Goal: Information Seeking & Learning: Learn about a topic

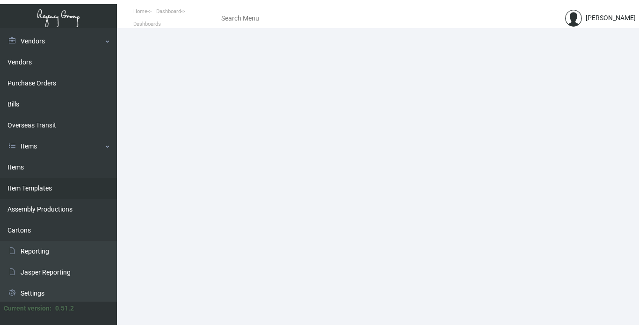
scroll to position [187, 0]
click at [14, 166] on link "Items" at bounding box center [58, 167] width 117 height 21
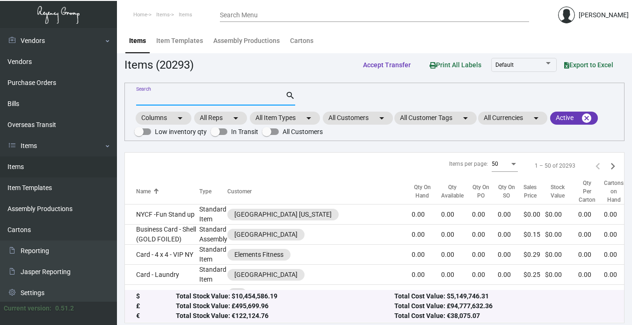
click at [206, 99] on input "Search" at bounding box center [210, 98] width 149 height 7
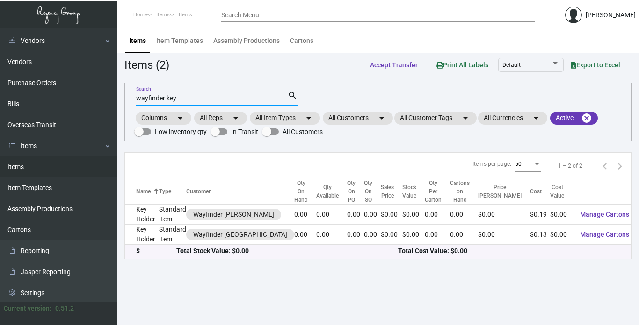
type input "wayfinder key"
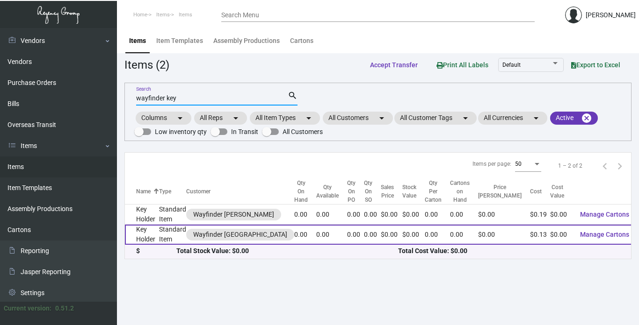
click at [144, 238] on td "Key Holder" at bounding box center [142, 235] width 34 height 20
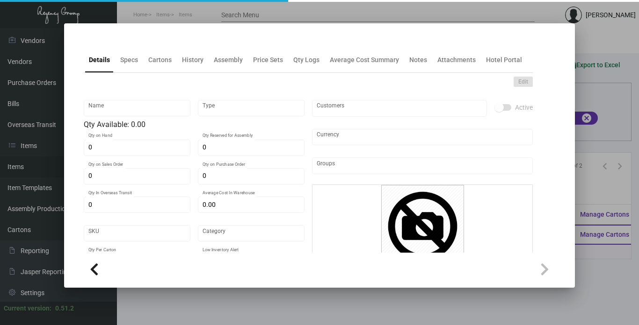
type input "Key Holder"
type input "Standard Item"
type input "$ 0.00"
type input "Standard"
type input "$ 0.134"
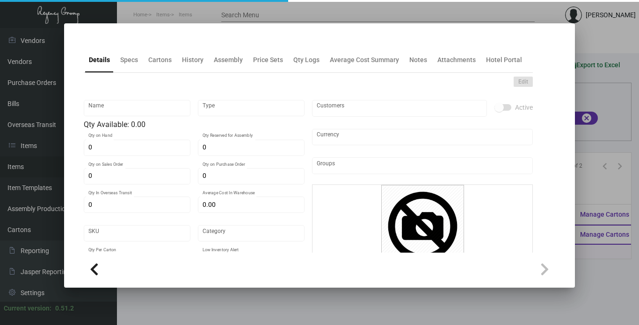
type input "$ 0.00"
checkbox input "true"
type input "United States Dollar $"
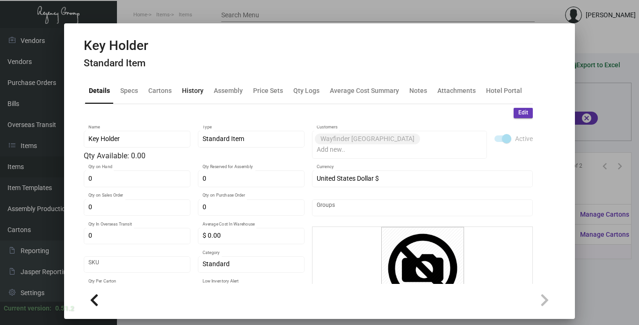
click at [198, 89] on div "History" at bounding box center [193, 91] width 22 height 10
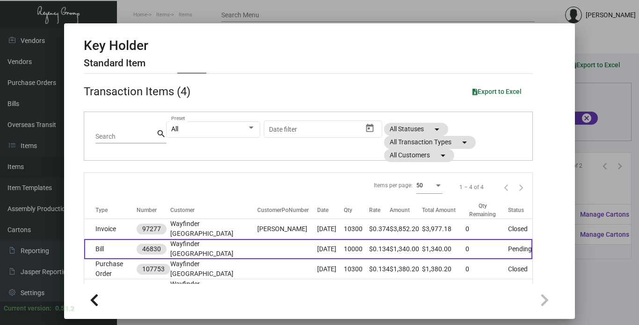
scroll to position [47, 0]
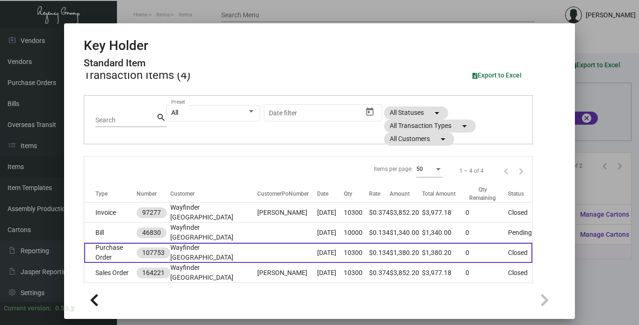
click at [257, 243] on td at bounding box center [287, 253] width 60 height 20
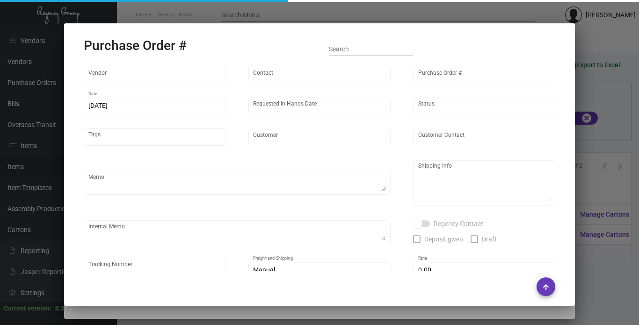
type input "Docuvision"
type input "Ken Cohen"
type input "107753"
type input "10/9/2024"
type input "10/28/2024"
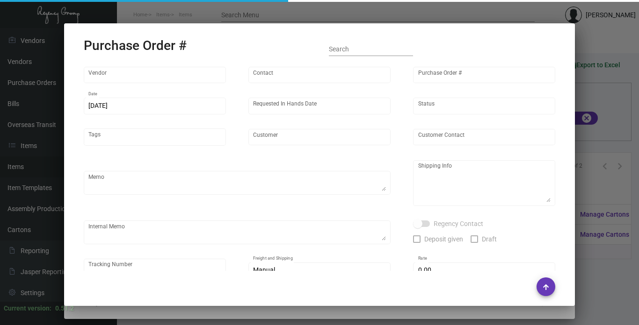
type input "Wayfinder Newport"
type input "Dan Balceniuk"
type textarea "RUSH ORDER DELIVERY BY 10/28/24 // EXPEDITE 500pcs OVERNIGHT, GROUND SHIP REMAI…"
type textarea "Wayfinder Newport - Dan Balceniuk 151 Admiral Kalbfus Rd Newport, RI, 02840"
type textarea "9,800 keyholders - Label provided to vendor to ship to hotel. UPS Ground Cost $…"
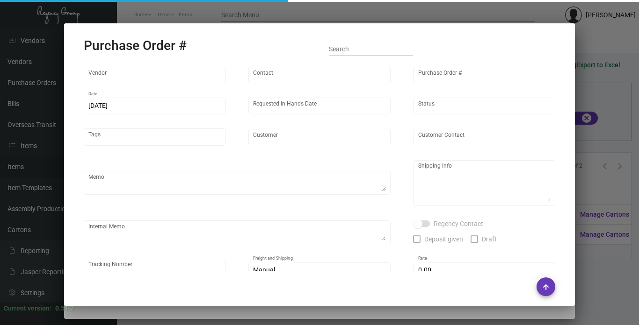
type input "$ 0.00"
type input "United States Dollar $"
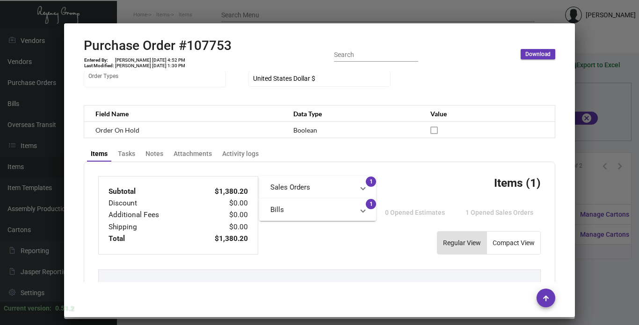
scroll to position [233, 0]
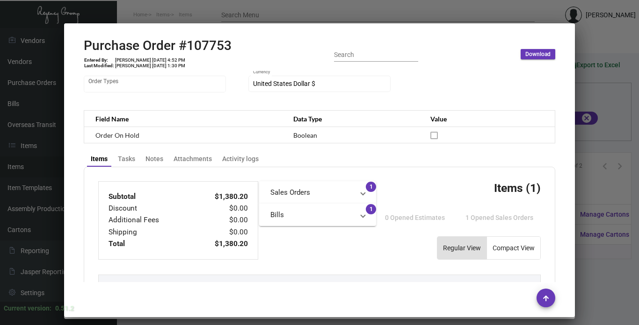
click at [582, 187] on div at bounding box center [319, 162] width 639 height 325
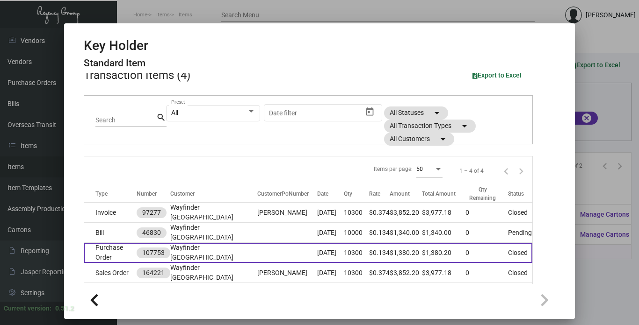
click at [257, 243] on td at bounding box center [287, 253] width 60 height 20
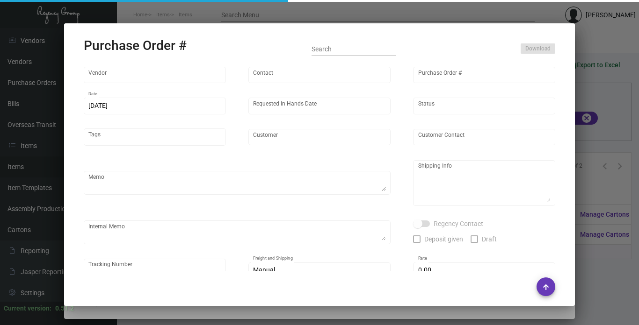
type input "Docuvision"
type input "Ken Cohen"
type input "107753"
type input "10/9/2024"
type input "10/28/2024"
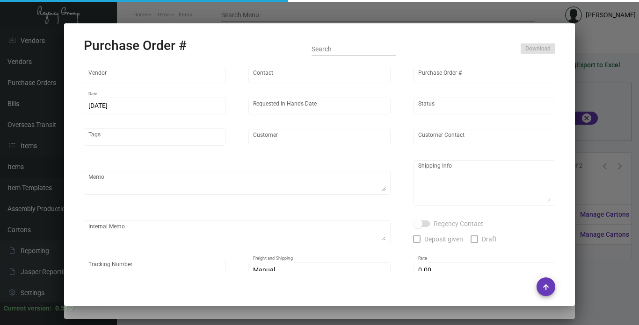
type input "Wayfinder Newport"
type input "Dan Balceniuk"
type textarea "RUSH ORDER DELIVERY BY 10/28/24 // EXPEDITE 500pcs OVERNIGHT, GROUND SHIP REMAI…"
type textarea "Wayfinder Newport - Dan Balceniuk 151 Admiral Kalbfus Rd Newport, RI, 02840"
type textarea "9,800 keyholders - Label provided to vendor to ship to hotel. UPS Ground Cost $…"
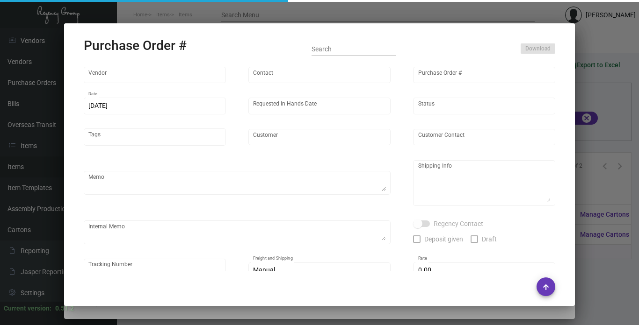
type input "$ 0.00"
type input "United States Dollar $"
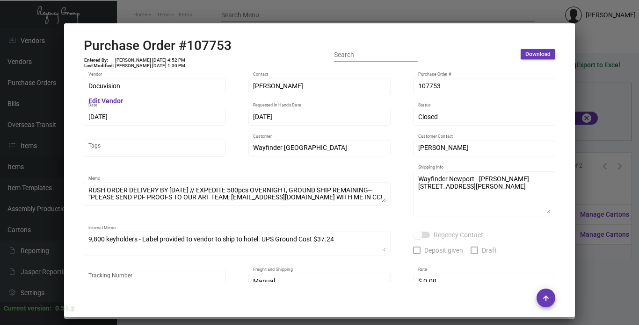
click at [599, 191] on div at bounding box center [319, 162] width 639 height 325
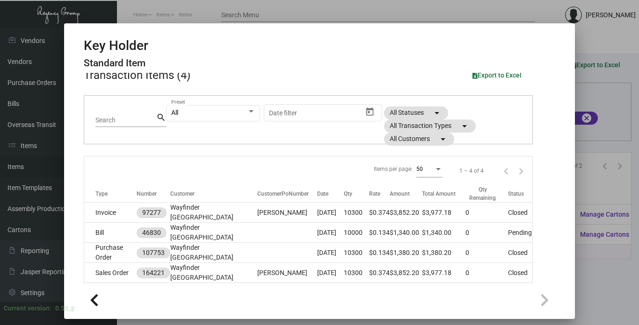
click at [588, 266] on div at bounding box center [319, 162] width 639 height 325
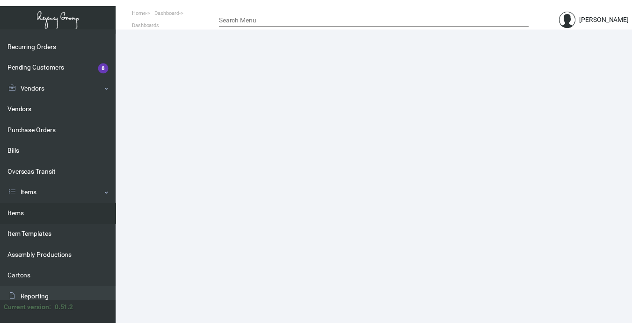
scroll to position [189, 0]
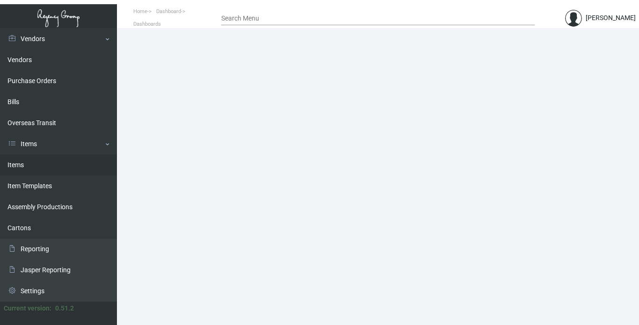
click at [15, 162] on link "Items" at bounding box center [58, 165] width 117 height 21
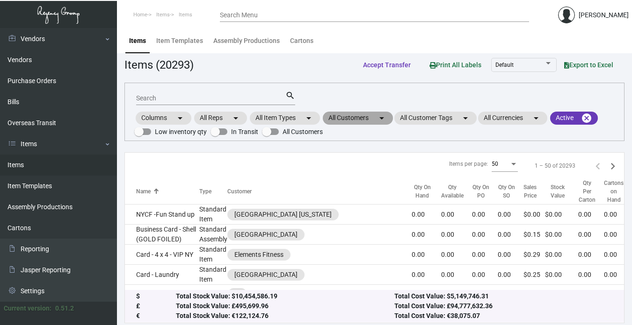
click at [355, 121] on mat-chip "All Customers arrow_drop_down" at bounding box center [358, 118] width 70 height 13
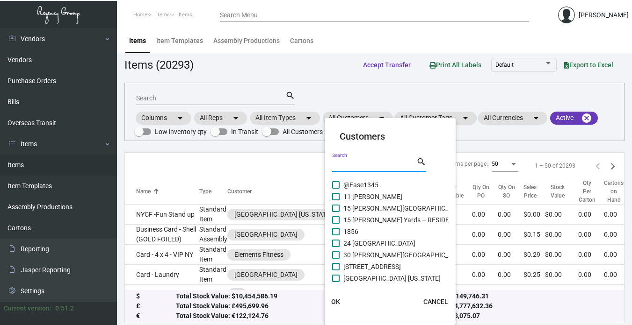
click at [360, 164] on input "Search" at bounding box center [374, 164] width 84 height 7
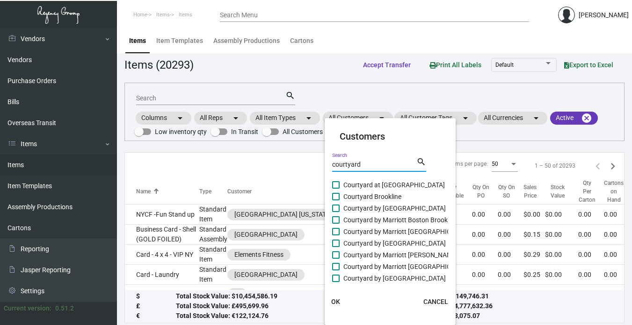
type input "courtyard"
click at [367, 184] on span "Courtyard at [GEOGRAPHIC_DATA]" at bounding box center [393, 185] width 101 height 11
click at [336, 189] on input "Courtyard at [GEOGRAPHIC_DATA]" at bounding box center [335, 189] width 0 height 0
checkbox input "true"
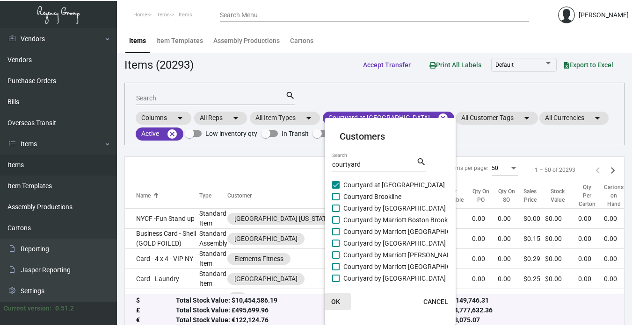
click at [335, 297] on button "OK" at bounding box center [336, 302] width 30 height 17
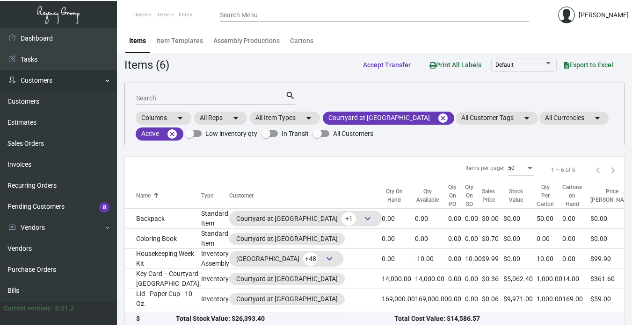
click at [45, 80] on link "Customers" at bounding box center [58, 80] width 117 height 21
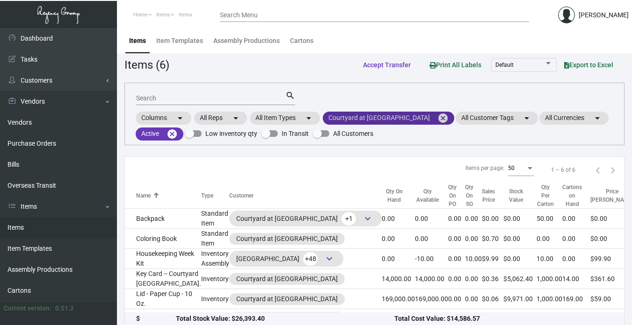
click at [437, 117] on mat-icon "cancel" at bounding box center [442, 118] width 11 height 11
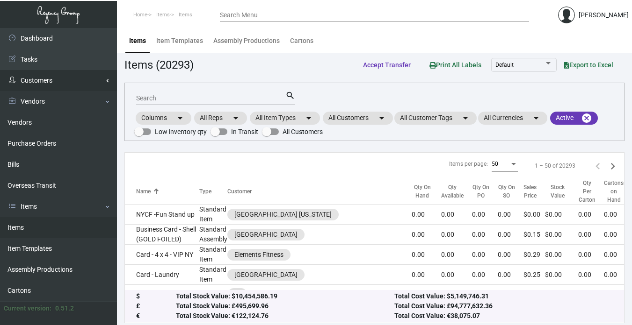
click at [36, 81] on link "Customers" at bounding box center [58, 80] width 117 height 21
click at [35, 99] on link "Customers" at bounding box center [58, 101] width 117 height 21
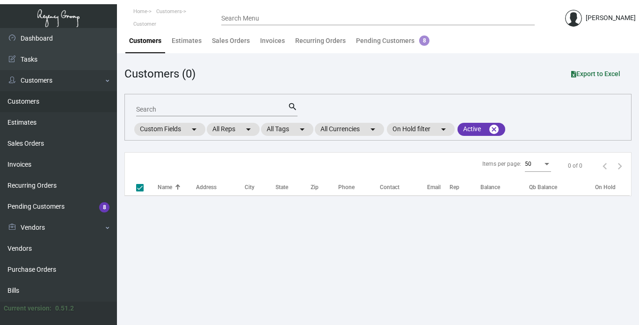
checkbox input "false"
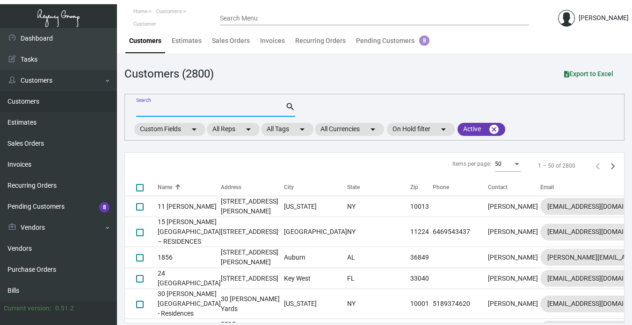
click at [173, 107] on input "Search" at bounding box center [210, 109] width 149 height 7
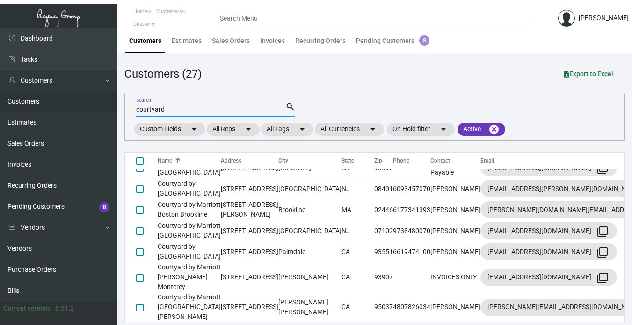
scroll to position [655, 0]
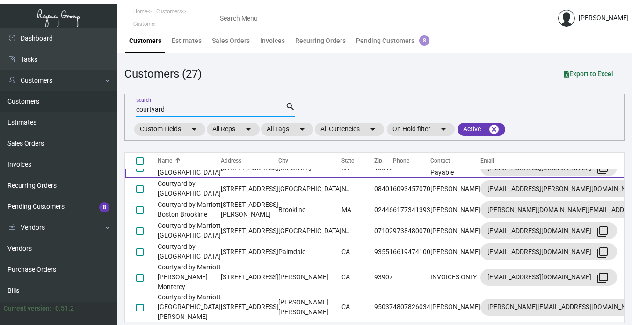
type input "courtyard"
click at [200, 179] on td "Courtyard at [GEOGRAPHIC_DATA]" at bounding box center [189, 168] width 63 height 21
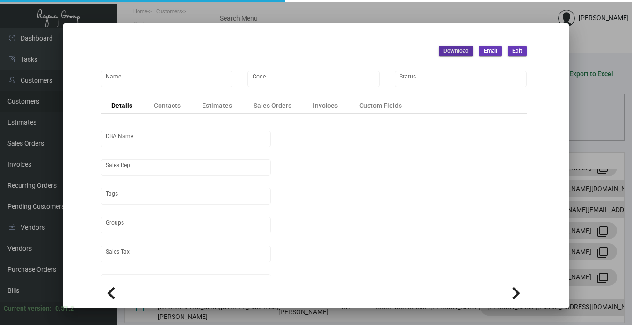
type input "Courtyard at [GEOGRAPHIC_DATA]"
type input "CYD5"
type input "[PERSON_NAME]"
type input "[GEOGRAPHIC_DATA]-[GEOGRAPHIC_DATA] ([US_STATE][GEOGRAPHIC_DATA])"
type input "Net 30"
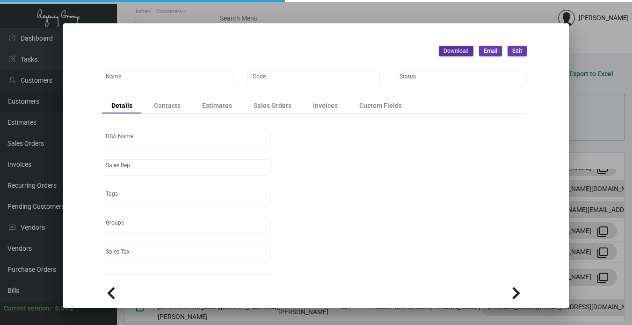
type input "United States Dollar $"
type input "$ 0.00"
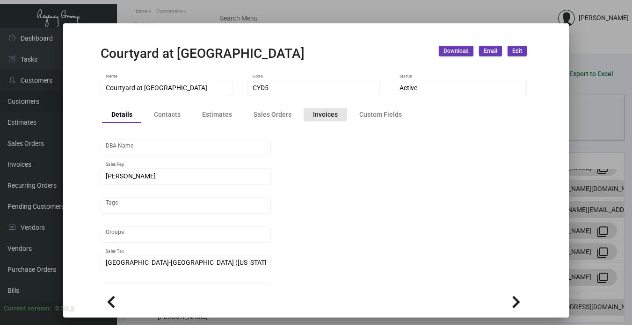
click at [317, 113] on div "Invoices" at bounding box center [325, 115] width 25 height 10
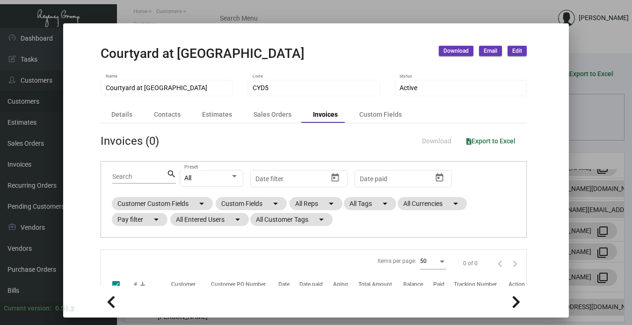
checkbox input "false"
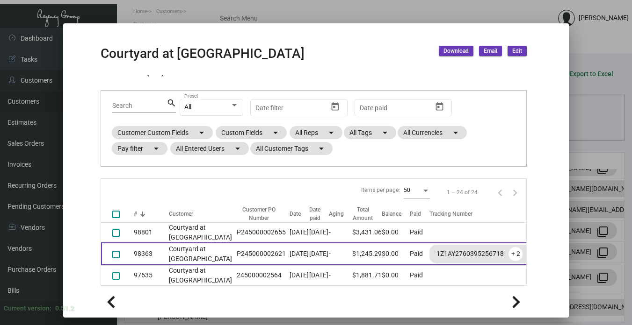
scroll to position [94, 0]
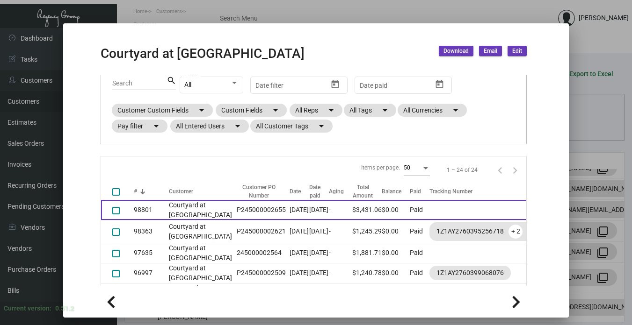
click at [149, 213] on td "98801" at bounding box center [151, 210] width 35 height 20
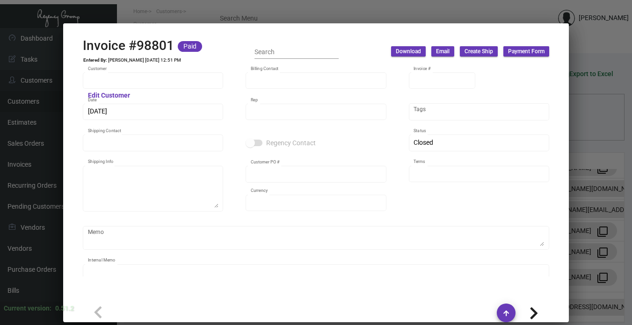
type input "Courtyard at [GEOGRAPHIC_DATA]"
type input "Accounts Payable"
type input "98801"
type input "[DATE]"
type input "[PERSON_NAME]"
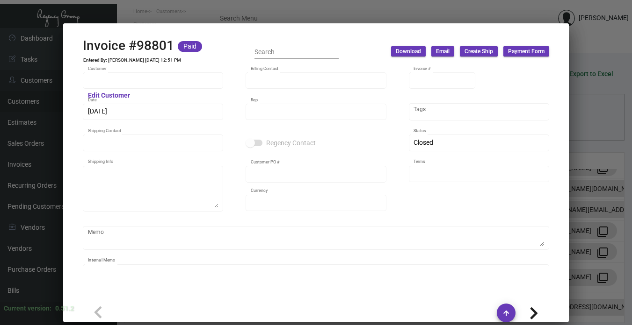
type input "[PERSON_NAME]"
type textarea "Courtyard at [GEOGRAPHIC_DATA][PERSON_NAME] [STREET_ADDRESS][GEOGRAPHIC_DATA] a…"
type input "P245000002655"
type input "United States Dollar $"
type input "Net 30"
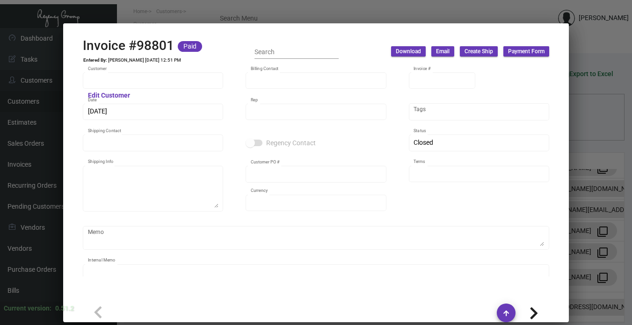
type textarea "[DATE]. [PERSON_NAME]. [GEOGRAPHIC_DATA]. Delivery"
type input "8.50000 %"
type input "[DATE]"
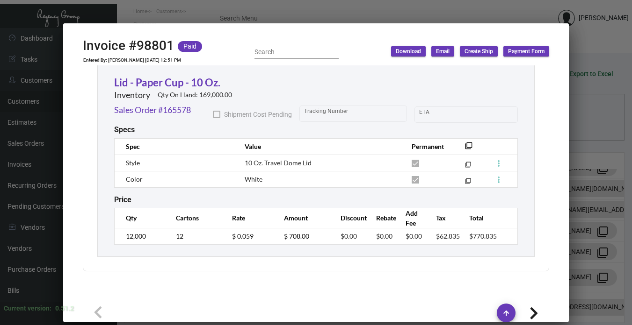
scroll to position [809, 0]
click at [603, 193] on div at bounding box center [316, 162] width 632 height 325
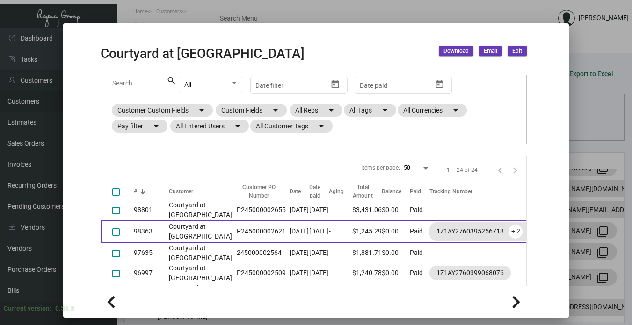
click at [153, 243] on td "98363" at bounding box center [151, 231] width 35 height 23
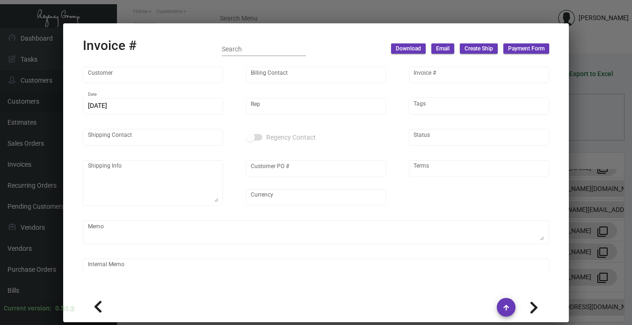
type input "Courtyard at [GEOGRAPHIC_DATA]"
type input "Accounts Payable"
type input "98363"
type input "[DATE]"
type input "[PERSON_NAME]"
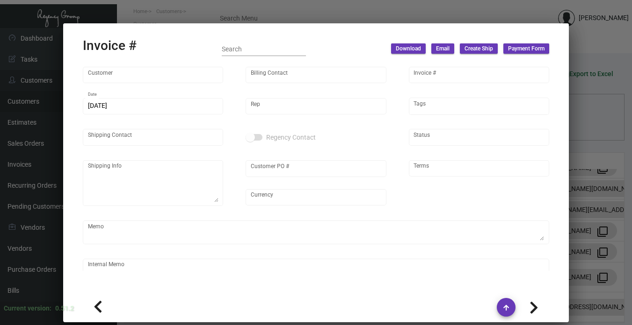
type input "[PERSON_NAME]"
type textarea "Courtyard at [GEOGRAPHIC_DATA][PERSON_NAME] [STREET_ADDRESS][GEOGRAPHIC_DATA] a…"
type input "P245000002621"
type input "United States Dollar $"
type input "Net 30"
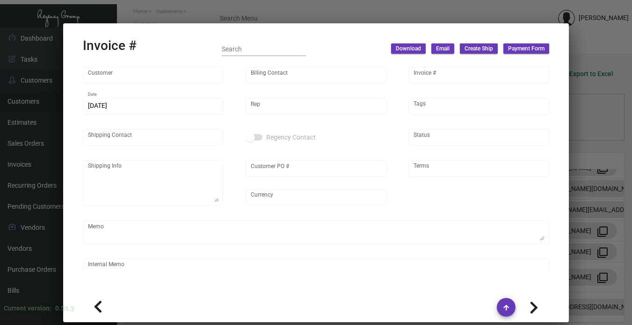
type textarea "25.05"
type input "$ 58.98"
type input "[DATE]"
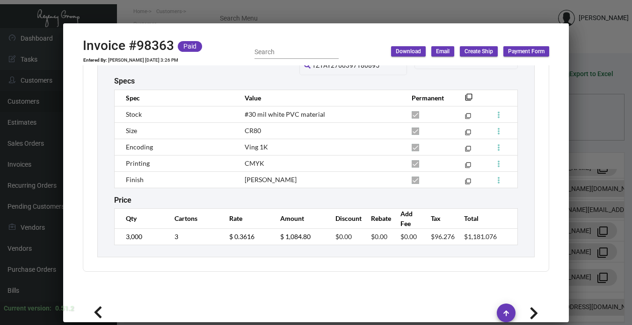
scroll to position [613, 0]
click at [587, 183] on div at bounding box center [316, 162] width 632 height 325
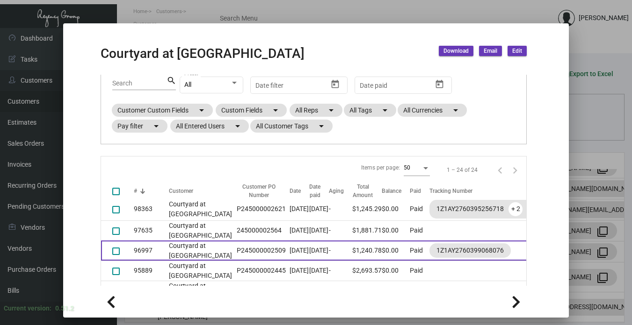
scroll to position [0, 0]
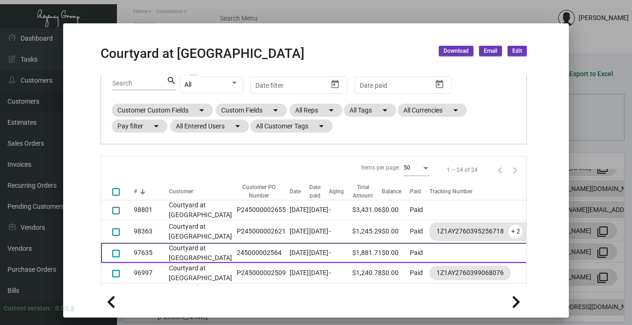
click at [134, 263] on td "97635" at bounding box center [151, 253] width 35 height 20
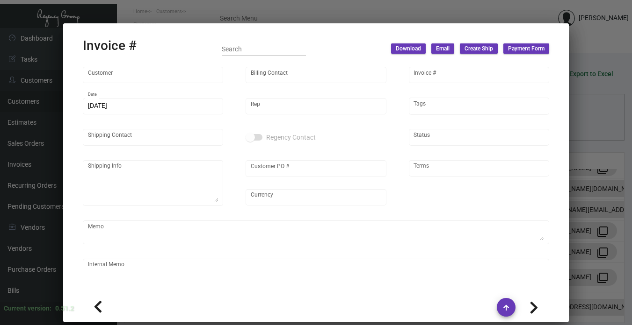
type input "Courtyard at [GEOGRAPHIC_DATA]"
type input "Accounts Payable"
type input "97635"
type input "[DATE]"
type input "[PERSON_NAME]"
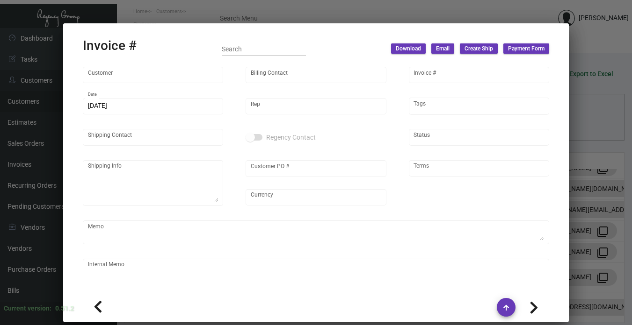
type input "[PERSON_NAME]"
type textarea "Courtyard at [GEOGRAPHIC_DATA][PERSON_NAME] [STREET_ADDRESS][GEOGRAPHIC_DATA] a…"
type input "245000002564"
type input "United States Dollar $"
type input "Net 30"
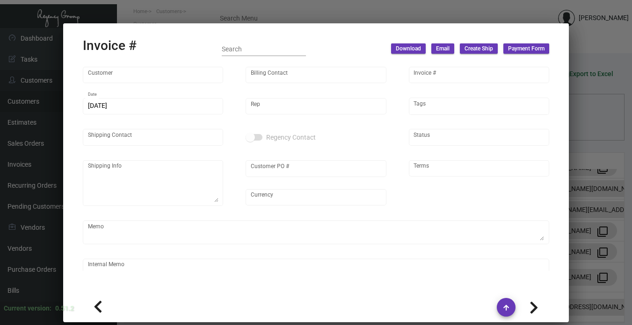
type textarea "[DATE]. [PERSON_NAME]. [GEOGRAPHIC_DATA]. Delivery"
type input "8.70000 %"
type input "[DATE]"
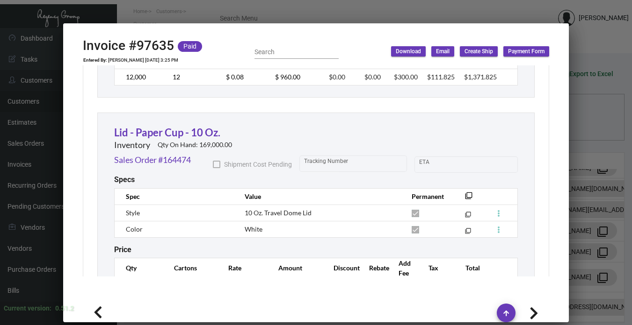
scroll to position [809, 0]
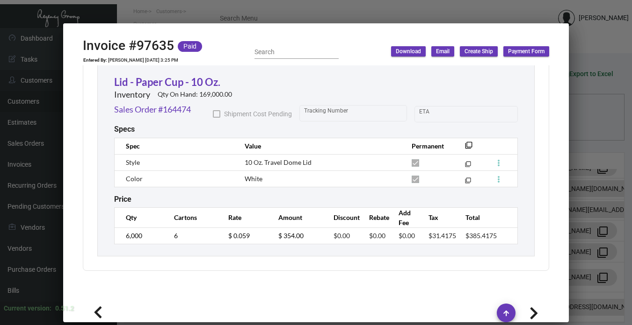
click at [606, 186] on div at bounding box center [316, 162] width 632 height 325
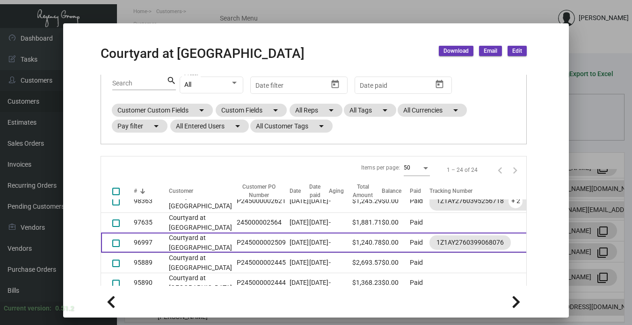
scroll to position [47, 0]
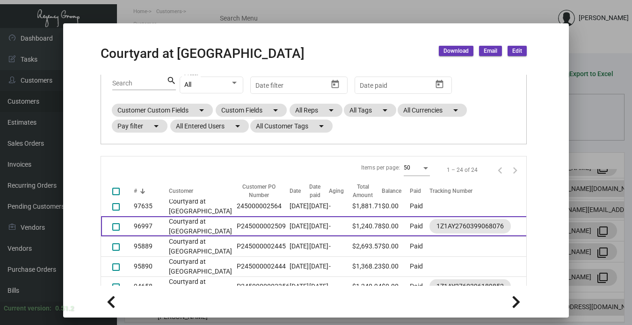
click at [235, 237] on td "P245000002509" at bounding box center [261, 226] width 58 height 20
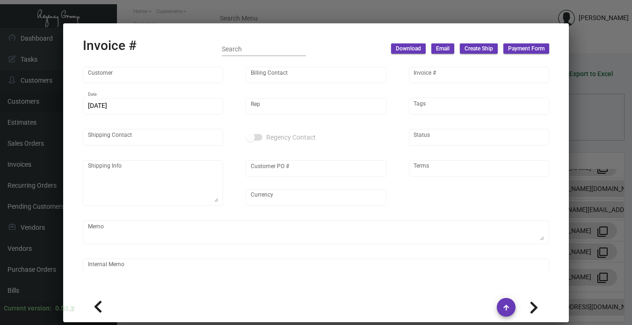
type input "Courtyard at [GEOGRAPHIC_DATA]"
type input "Accounts Payable"
type input "96997"
type input "[DATE]"
type input "[PERSON_NAME]"
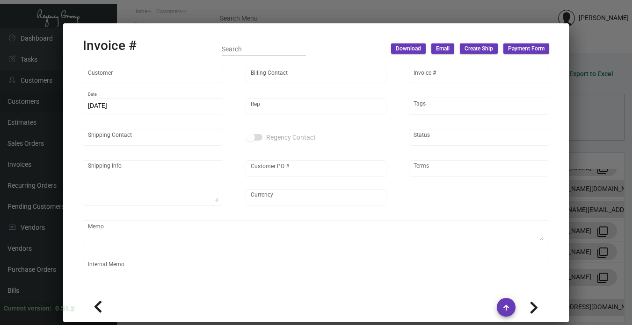
type input "[PERSON_NAME]"
type textarea "Courtyard at [GEOGRAPHIC_DATA][PERSON_NAME] [STREET_ADDRESS][GEOGRAPHIC_DATA] a…"
type input "P245000002509"
type input "United States Dollar $"
type input "Net 30"
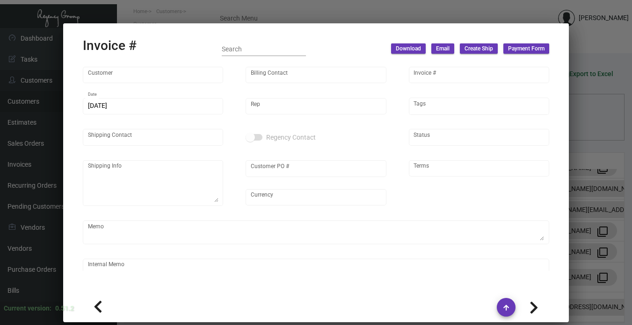
type textarea "10.15"
type input "$ 54.84"
type input "[DATE]"
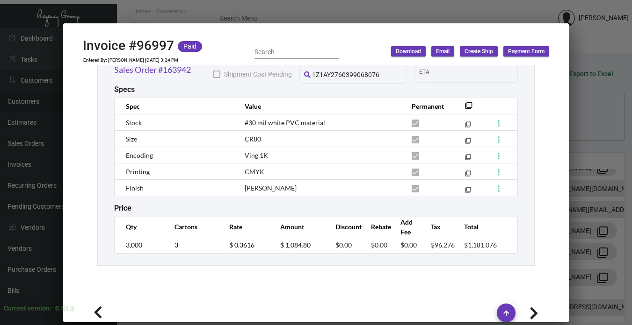
scroll to position [602, 0]
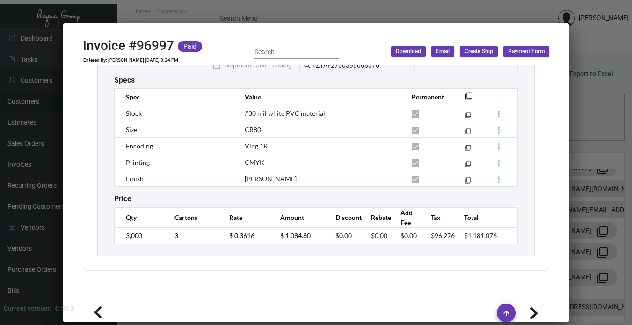
click at [581, 191] on div at bounding box center [316, 162] width 632 height 325
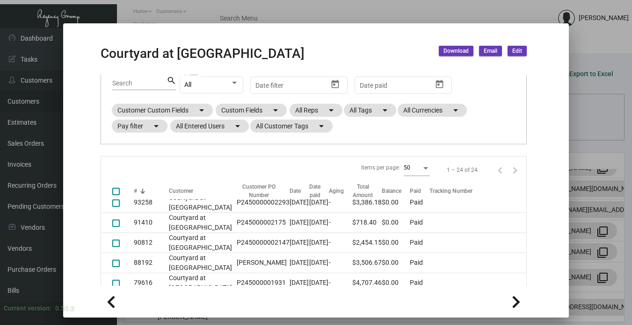
scroll to position [187, 0]
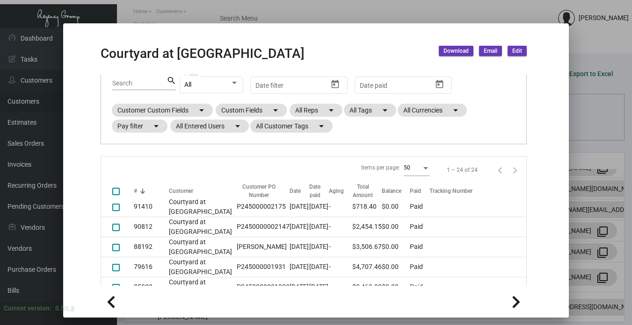
click at [183, 177] on td "Courtyard at [GEOGRAPHIC_DATA]" at bounding box center [200, 167] width 63 height 20
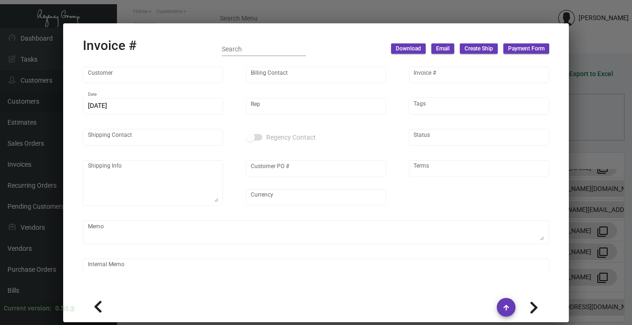
type input "Courtyard at [GEOGRAPHIC_DATA]"
type input "Accounts Payable"
type input "94455"
type input "[DATE]"
type input "[PERSON_NAME]"
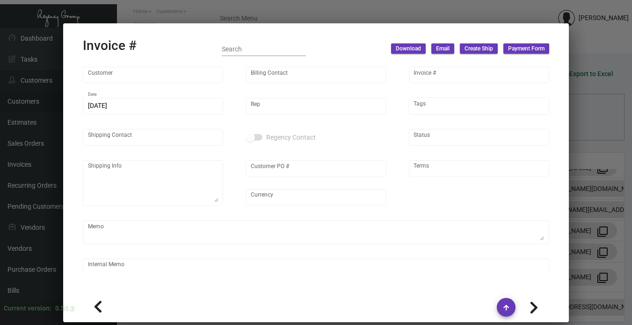
type input "[PERSON_NAME]"
type textarea "Courtyard at [GEOGRAPHIC_DATA][PERSON_NAME] [STREET_ADDRESS][GEOGRAPHIC_DATA] a…"
type input "P2450000002347"
type input "United States Dollar $"
type input "Net 30"
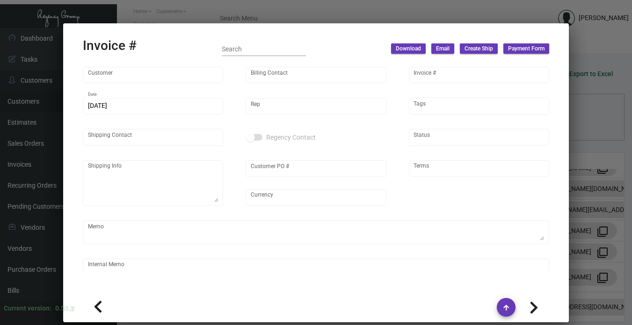
type textarea "[DATE]. [PERSON_NAME]. [GEOGRAPHIC_DATA]. Delivery"
type input "8.50000 %"
type input "[DATE]"
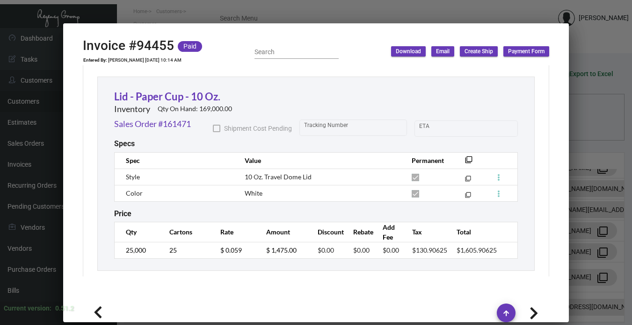
scroll to position [809, 0]
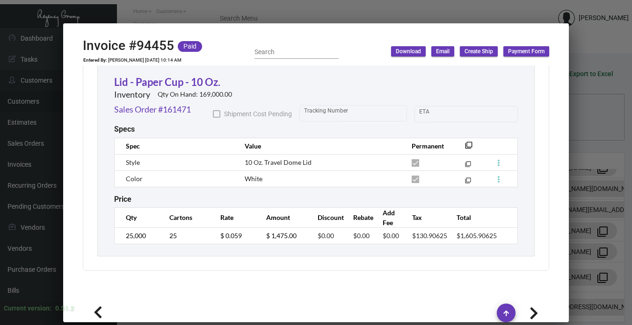
click at [576, 190] on div at bounding box center [316, 162] width 632 height 325
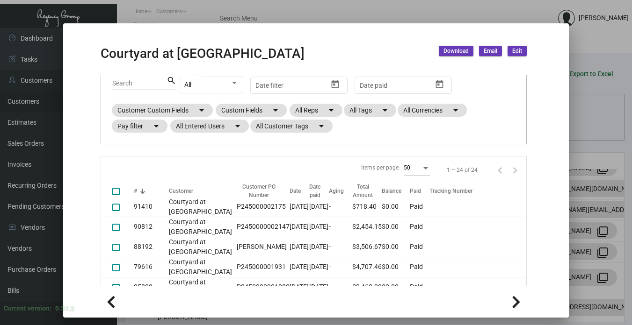
click at [232, 177] on td "P2450000002347" at bounding box center [261, 167] width 58 height 20
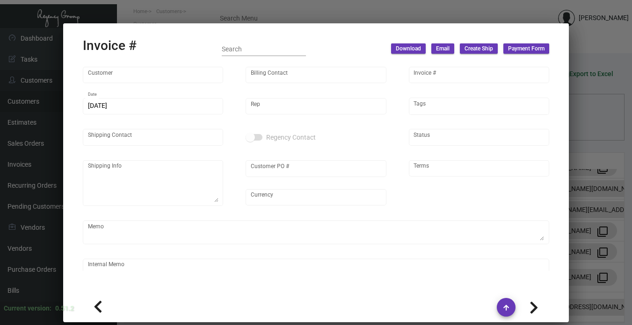
type input "Courtyard at [GEOGRAPHIC_DATA]"
type input "Accounts Payable"
type input "94455"
type input "[DATE]"
type input "[PERSON_NAME]"
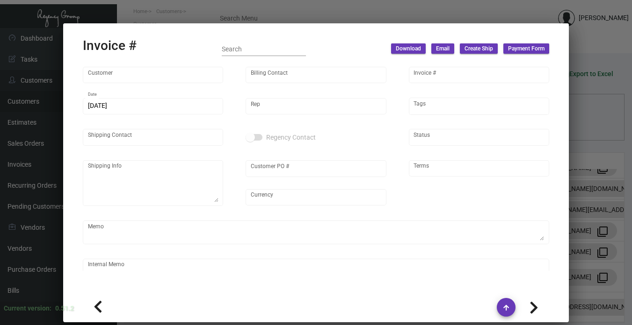
type input "[PERSON_NAME]"
type textarea "Courtyard at [GEOGRAPHIC_DATA][PERSON_NAME] [STREET_ADDRESS][GEOGRAPHIC_DATA] a…"
type input "P2450000002347"
type input "United States Dollar $"
type input "Net 30"
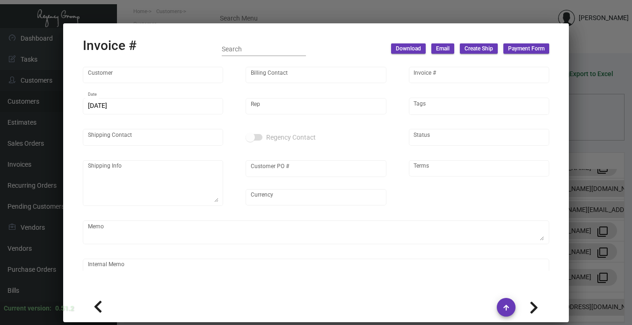
type textarea "[DATE]. [PERSON_NAME]. [GEOGRAPHIC_DATA]. Delivery"
type input "8.50000 %"
type input "[DATE]"
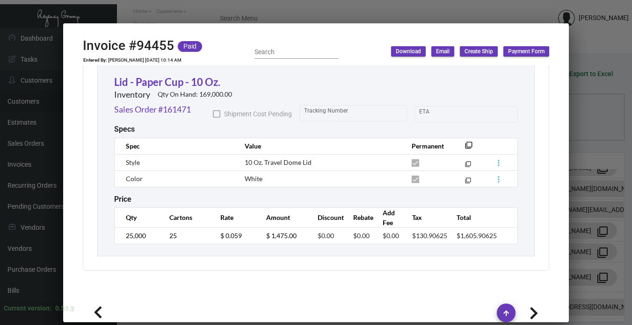
click at [598, 174] on div at bounding box center [316, 162] width 632 height 325
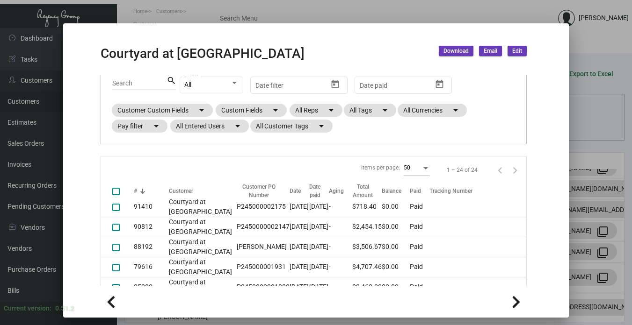
click at [289, 197] on td "[DATE]" at bounding box center [299, 187] width 20 height 20
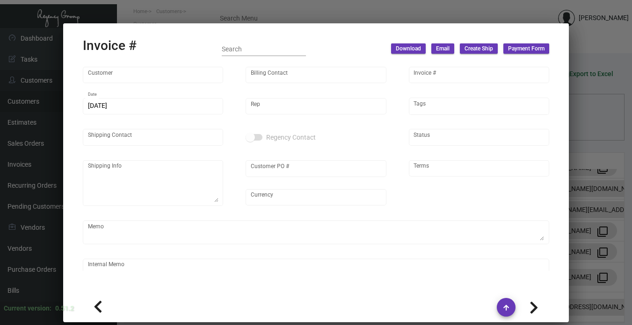
type input "Courtyard at [GEOGRAPHIC_DATA]"
type input "Accounts Payable"
type input "93258"
type input "[DATE]"
type input "[PERSON_NAME]"
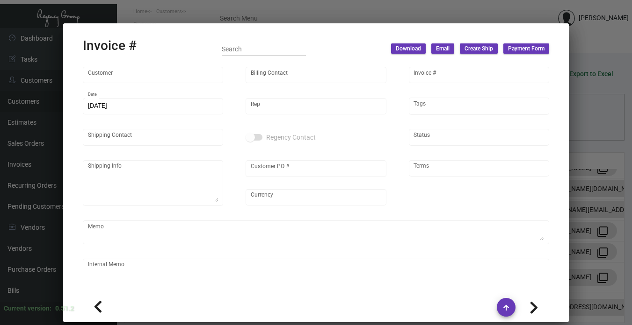
type input "[PERSON_NAME]"
type textarea "Courtyard at [GEOGRAPHIC_DATA][PERSON_NAME] [STREET_ADDRESS][GEOGRAPHIC_DATA] a…"
type input "P2450000002293"
type input "United States Dollar $"
type input "Net 30"
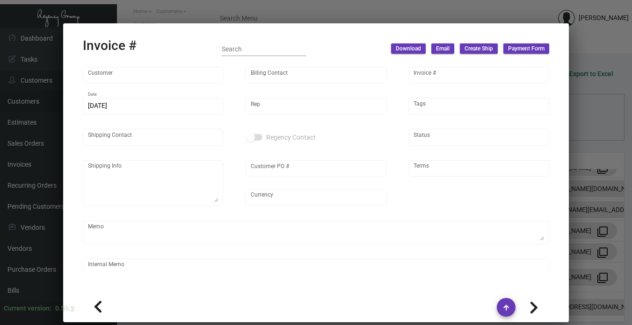
type textarea "NY Delivery [DATE]"
type input "8.50000 %"
type input "[DATE]"
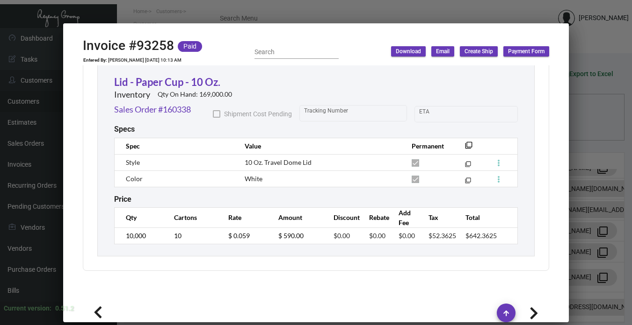
click at [578, 187] on div at bounding box center [316, 162] width 632 height 325
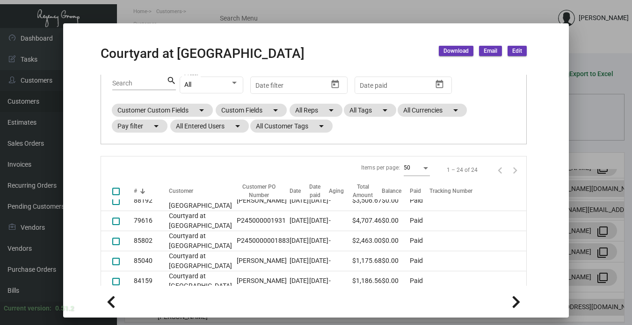
scroll to position [234, 0]
click at [309, 170] on td "[DATE]" at bounding box center [319, 160] width 20 height 20
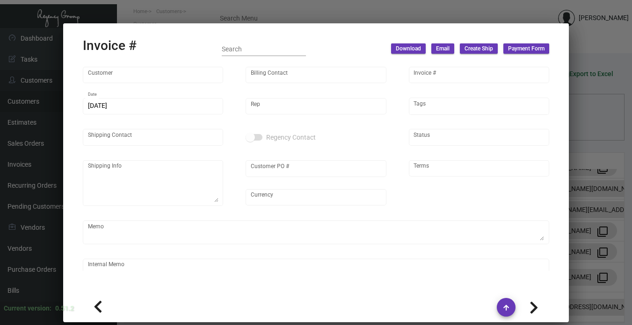
type input "Courtyard at [GEOGRAPHIC_DATA]"
type input "Accounts Payable"
type input "91410"
type input "[DATE]"
type input "[PERSON_NAME]"
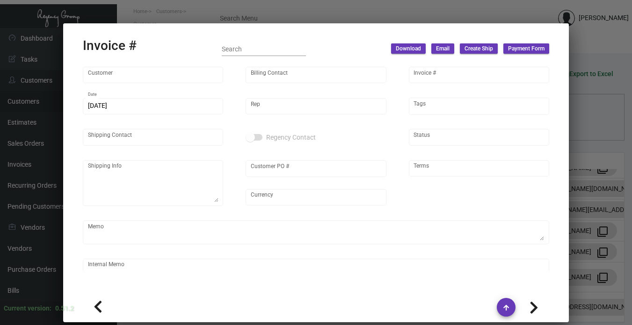
type input "[PERSON_NAME]"
type textarea "Courtyard at [GEOGRAPHIC_DATA][PERSON_NAME] [STREET_ADDRESS][GEOGRAPHIC_DATA] a…"
type input "P245000002175"
type input "United States Dollar $"
type input "Net 30"
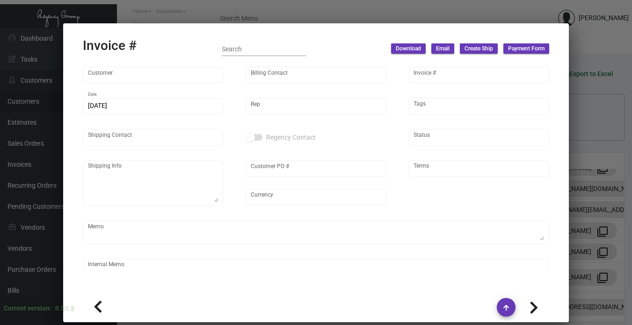
type textarea "NY Delivery [DATE]"
type input "$ 69.84"
type input "[DATE]"
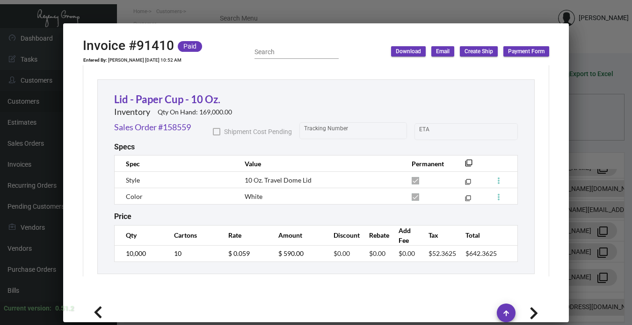
scroll to position [553, 0]
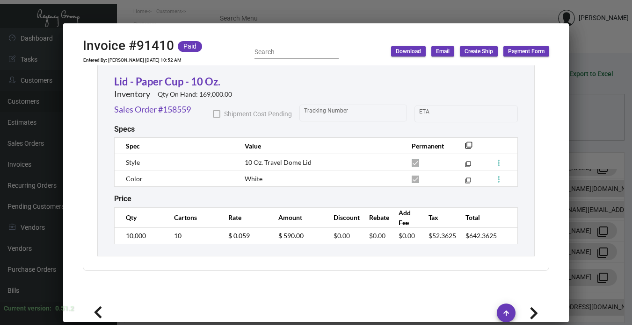
click at [590, 178] on div at bounding box center [316, 162] width 632 height 325
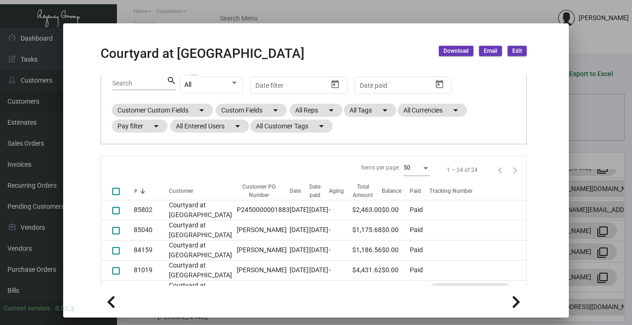
scroll to position [281, 0]
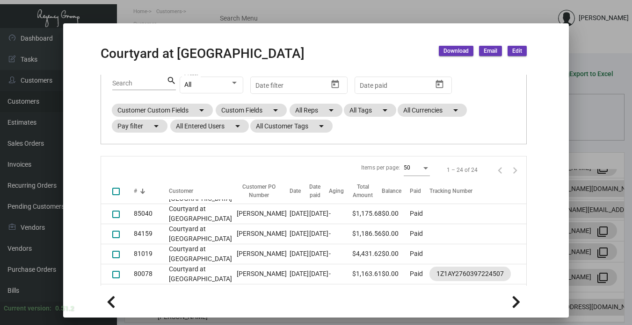
click at [145, 144] on td "90812" at bounding box center [151, 133] width 35 height 20
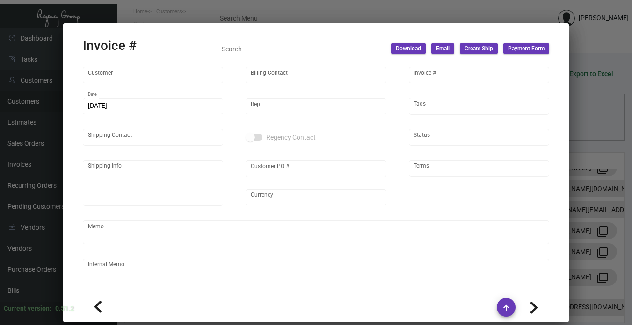
type input "Courtyard at [GEOGRAPHIC_DATA]"
type input "Accounts Payable"
type input "90812"
type input "[DATE]"
type input "[PERSON_NAME]"
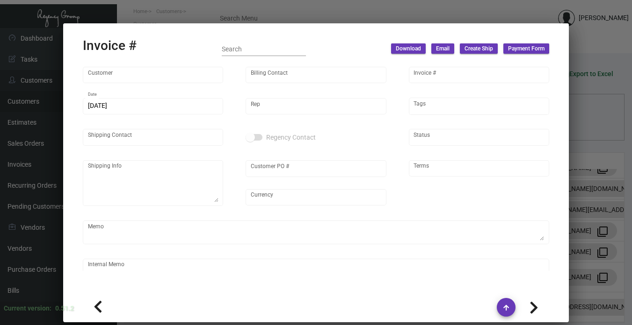
type input "[PERSON_NAME]"
type textarea "Courtyard at [GEOGRAPHIC_DATA][PERSON_NAME] [STREET_ADDRESS][GEOGRAPHIC_DATA] a…"
type input "P2450000002147"
type input "United States Dollar $"
type input "Net 30"
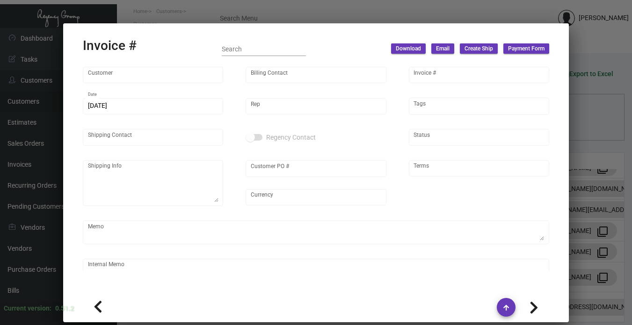
type textarea "per [PERSON_NAME], deliver with M&W NY Delivery [DATE]"
type input "$ 84.50"
type input "[DATE]"
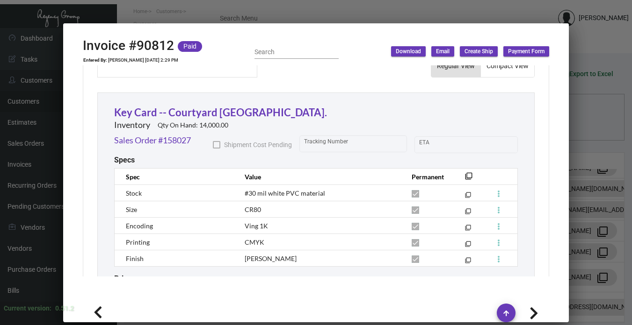
scroll to position [602, 0]
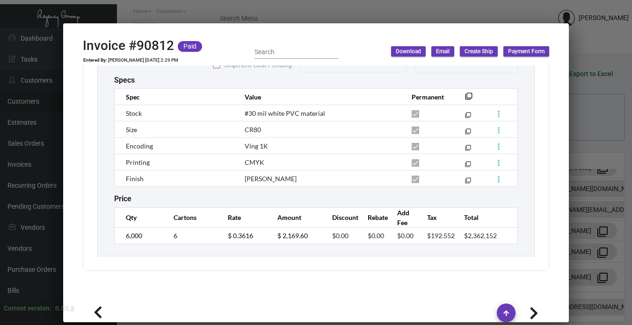
click at [593, 169] on div at bounding box center [316, 162] width 632 height 325
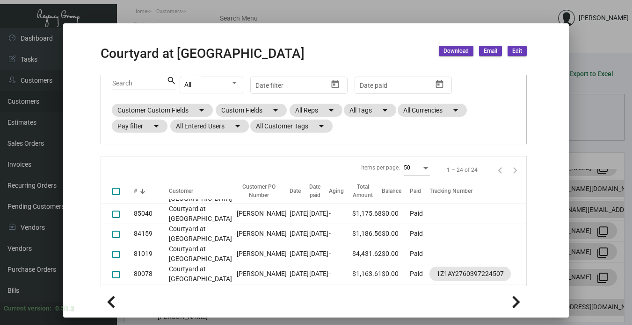
click at [329, 164] on td "-" at bounding box center [340, 154] width 23 height 20
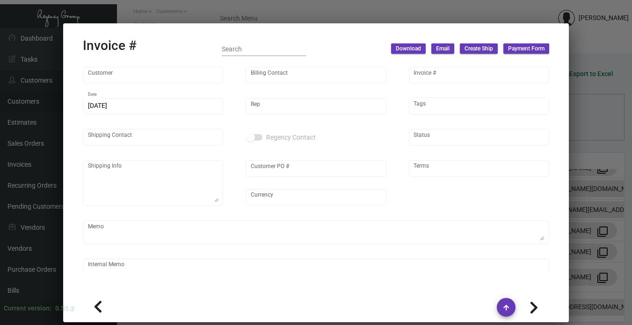
type input "Courtyard at [GEOGRAPHIC_DATA]"
type input "Accounts Payable"
type input "88192"
type input "[DATE]"
type input "[PERSON_NAME]"
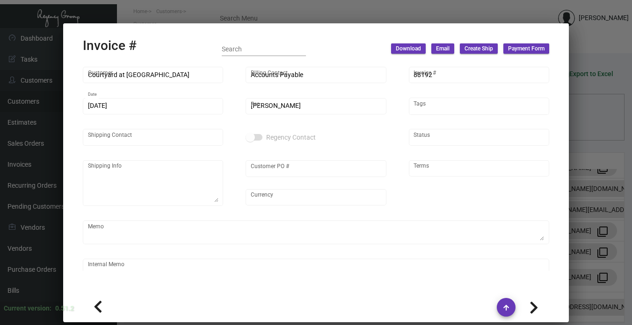
type input "[PERSON_NAME]"
type textarea "Courtyard at [GEOGRAPHIC_DATA][PERSON_NAME] [STREET_ADDRESS][GEOGRAPHIC_DATA] a…"
type input "[PERSON_NAME]"
type input "United States Dollar $"
type input "Net 30"
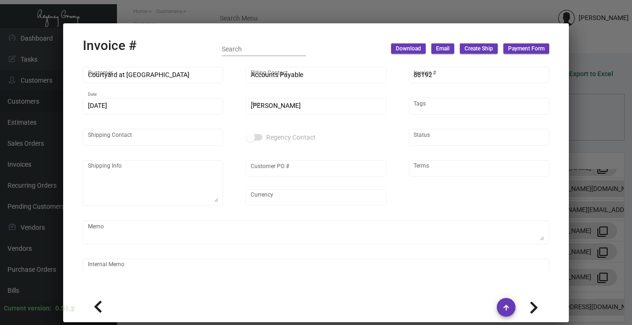
type textarea "MW Delivery [DATE]"
type input "8.50000 %"
type input "[DATE]"
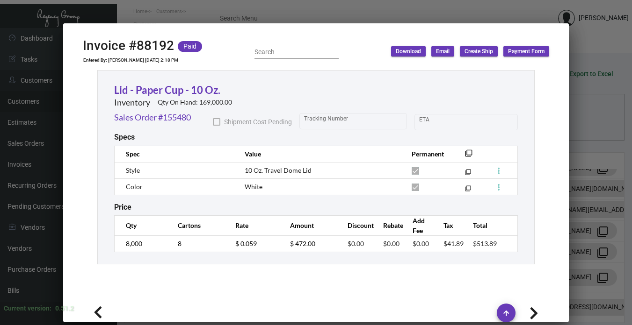
scroll to position [787, 0]
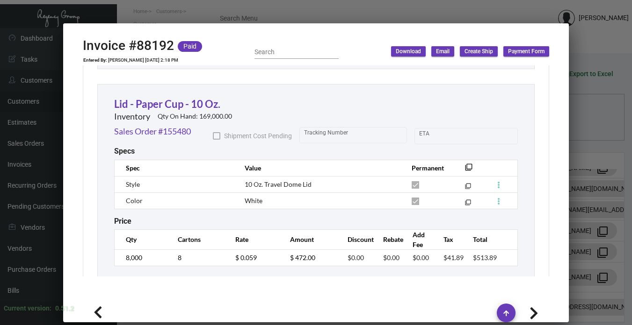
click at [592, 192] on div at bounding box center [316, 162] width 632 height 325
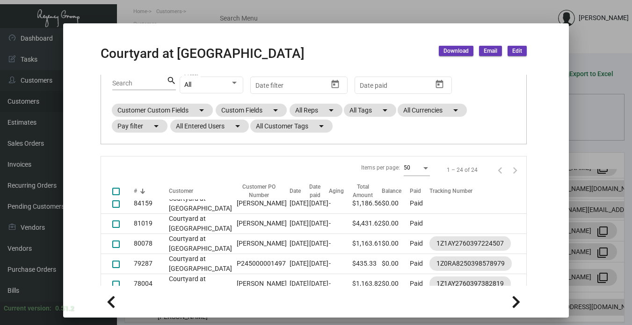
scroll to position [327, 0]
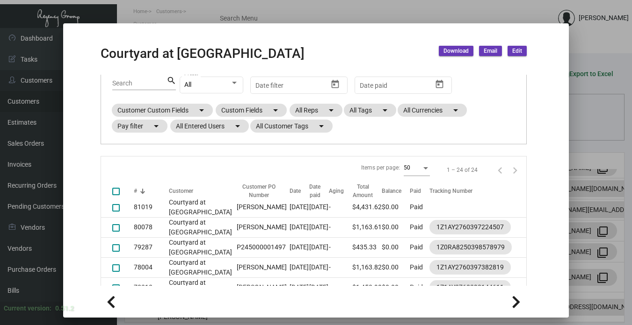
click at [176, 137] on td "Courtyard at [GEOGRAPHIC_DATA]" at bounding box center [200, 127] width 63 height 20
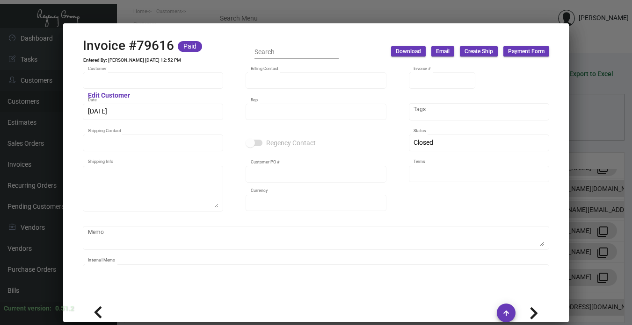
type input "Courtyard at [GEOGRAPHIC_DATA]"
type input "Accounts Payable"
type input "79616"
type input "[DATE]"
type input "[PERSON_NAME]"
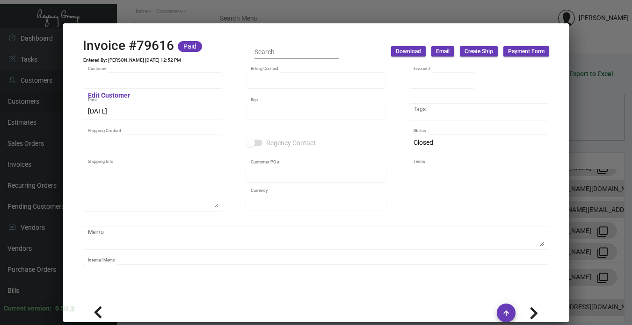
type input "[PERSON_NAME]"
type textarea "Courtyard at [GEOGRAPHIC_DATA] - [PERSON_NAME] [STREET_ADDRESS][US_STATE]"
type input "P245000001931"
type input "United States Dollar $"
type input "Net 30"
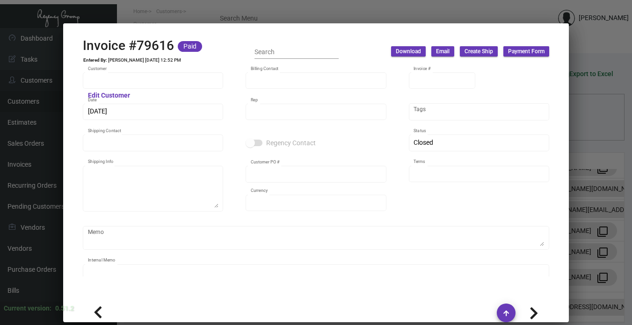
type textarea "MW Delivery [DATE] [DATE] - ACH payment rec'd $4,338.67"
type input "8.50000 %"
type input "[DATE]"
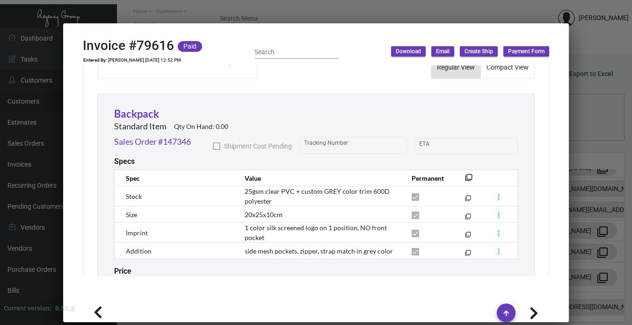
scroll to position [593, 0]
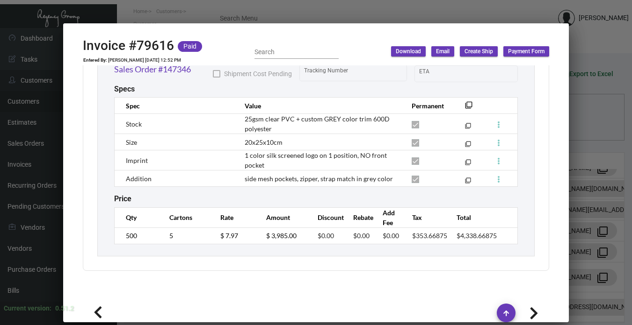
click at [592, 146] on div at bounding box center [316, 162] width 632 height 325
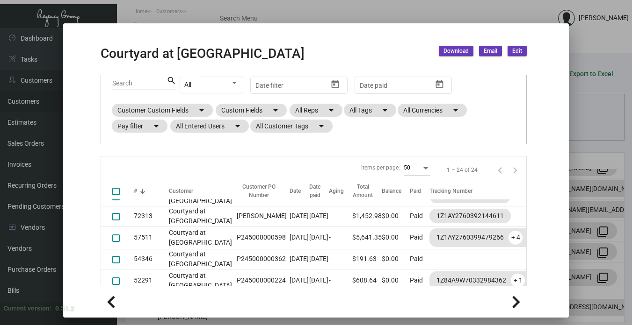
scroll to position [374, 0]
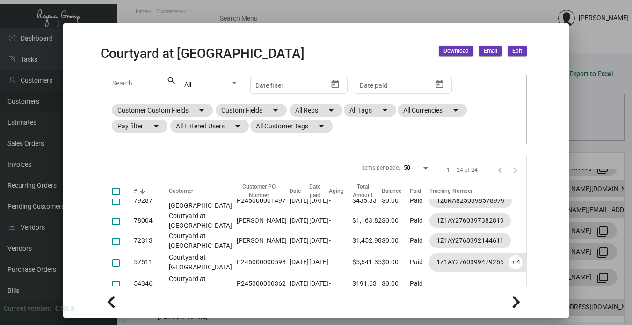
click at [138, 110] on td "85802" at bounding box center [151, 100] width 35 height 20
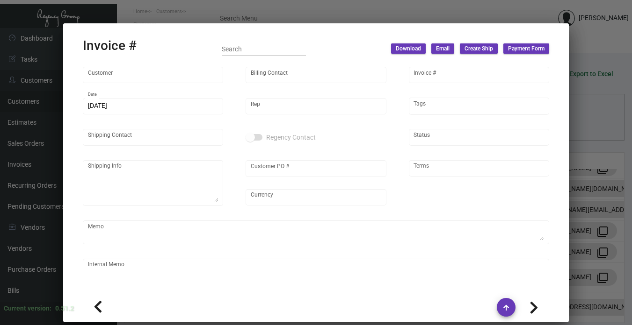
type input "Courtyard at [GEOGRAPHIC_DATA]"
type input "Accounts Payable"
type input "85802"
type input "[DATE]"
type input "[PERSON_NAME]"
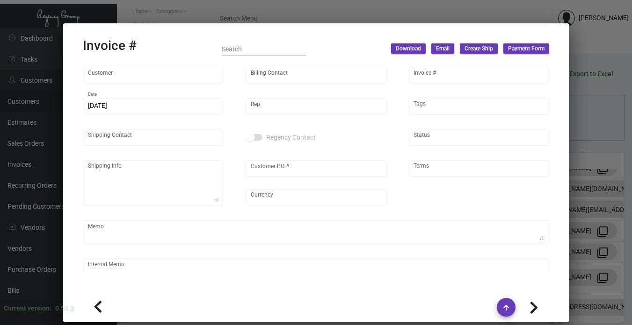
type input "[PERSON_NAME]"
type textarea "Courtyard at [GEOGRAPHIC_DATA][PERSON_NAME] [STREET_ADDRESS][GEOGRAPHIC_DATA] a…"
type input "P2450000001883"
type input "United States Dollar $"
type input "Net 30"
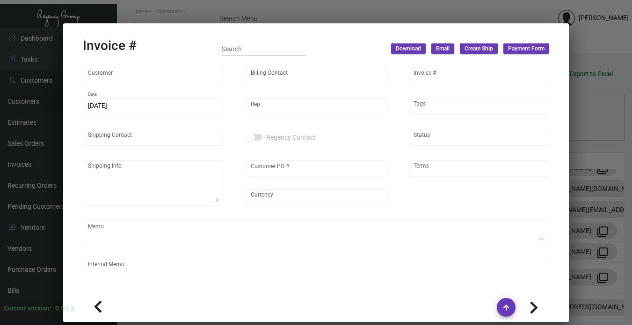
type textarea "[DATE]. [PERSON_NAME]. [GEOGRAPHIC_DATA]"
type input "8.50000 %"
type input "[DATE]"
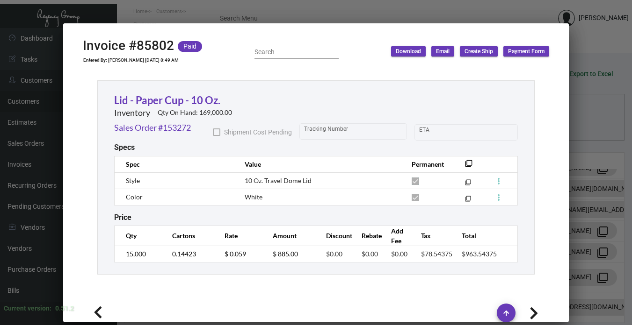
scroll to position [813, 0]
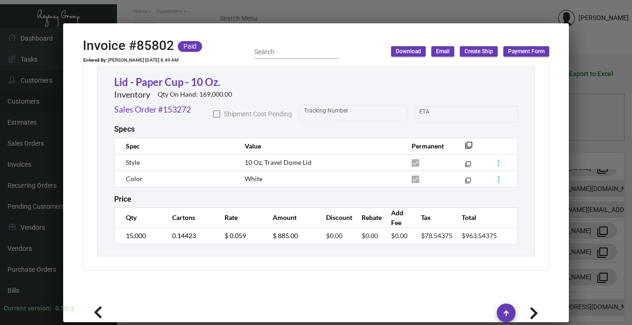
click at [599, 171] on div at bounding box center [316, 162] width 632 height 325
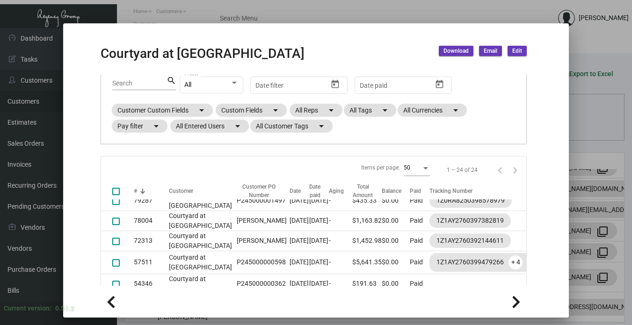
click at [232, 130] on td "[PERSON_NAME]" at bounding box center [261, 120] width 58 height 20
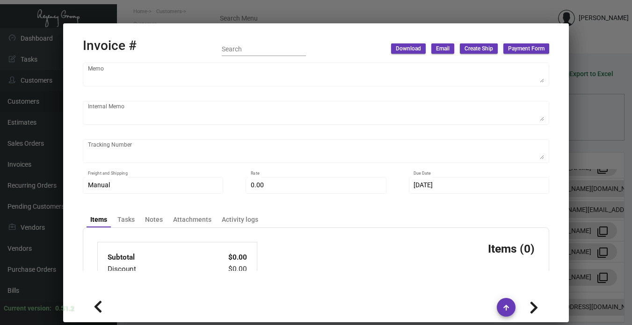
type input "Courtyard at [GEOGRAPHIC_DATA]"
type input "Accounts Payable"
type input "85040"
type input "[DATE]"
type input "[PERSON_NAME]"
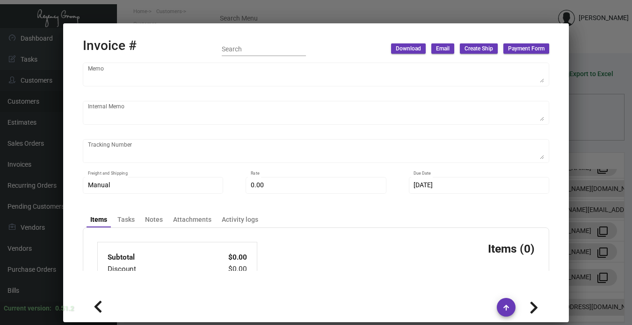
type input "[PERSON_NAME]"
type textarea "Courtyard at [GEOGRAPHIC_DATA][PERSON_NAME] [STREET_ADDRESS][GEOGRAPHIC_DATA] a…"
type input "[PERSON_NAME]"
type input "United States Dollar $"
type input "Net 30"
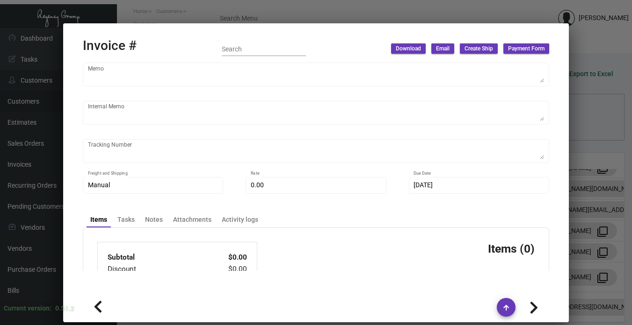
type textarea "[DATE]. [PERSON_NAME]. [GEOGRAPHIC_DATA]"
type input "$ 59.84"
type input "[DATE]"
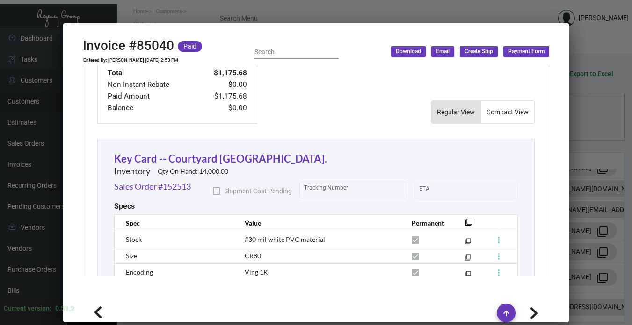
scroll to position [602, 0]
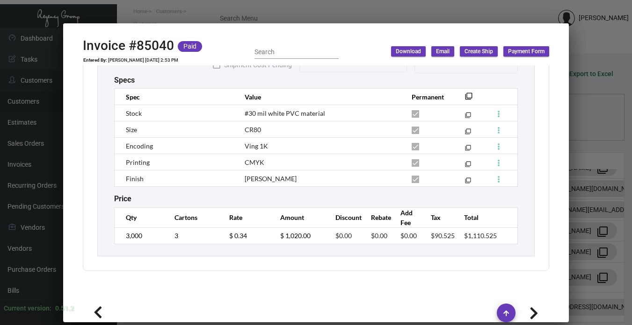
click at [591, 171] on div at bounding box center [316, 162] width 632 height 325
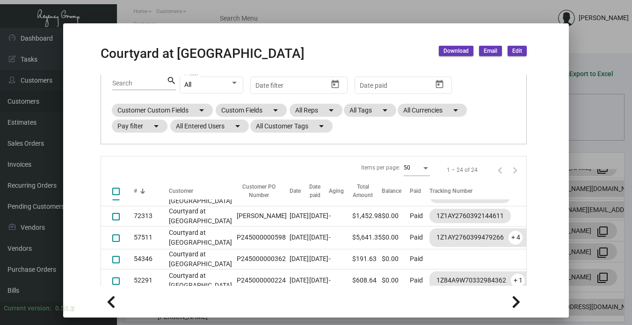
scroll to position [623, 0]
click at [603, 131] on div at bounding box center [316, 162] width 632 height 325
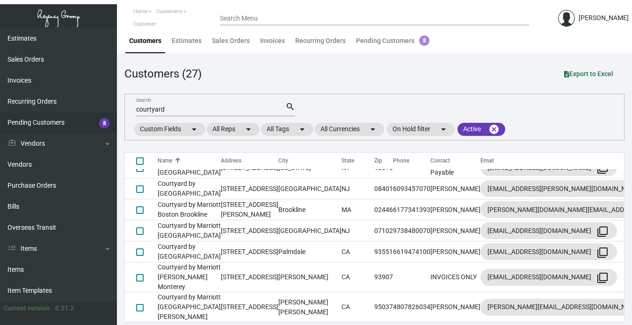
scroll to position [189, 0]
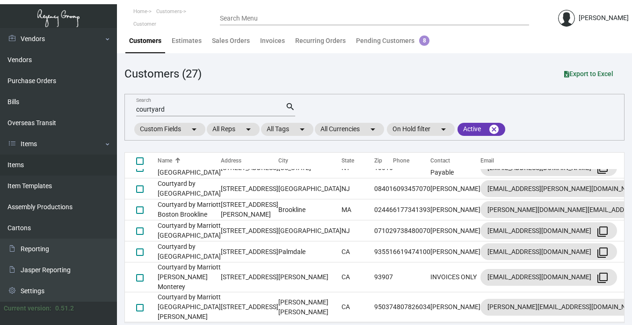
click at [15, 160] on link "Items" at bounding box center [58, 165] width 117 height 21
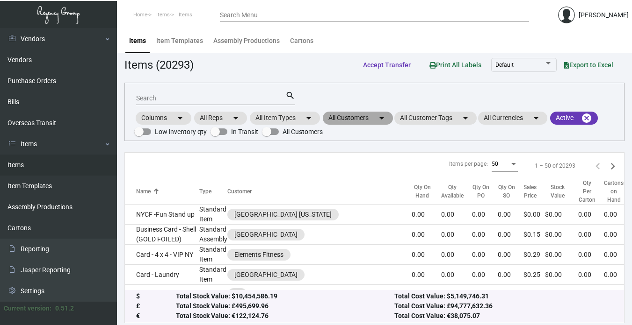
click at [368, 118] on mat-chip "All Customers arrow_drop_down" at bounding box center [358, 118] width 70 height 13
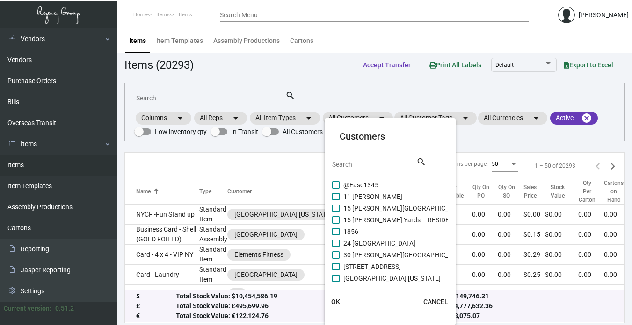
click at [194, 98] on div at bounding box center [316, 162] width 632 height 325
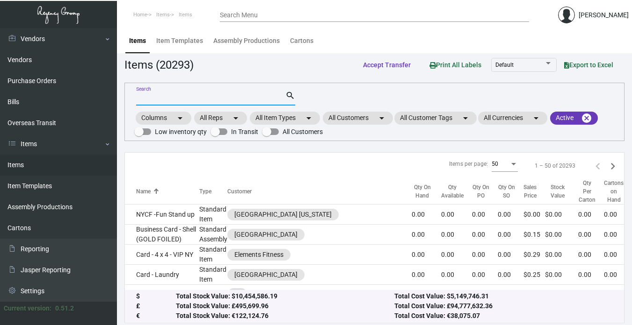
click at [194, 98] on input "Search" at bounding box center [210, 98] width 149 height 7
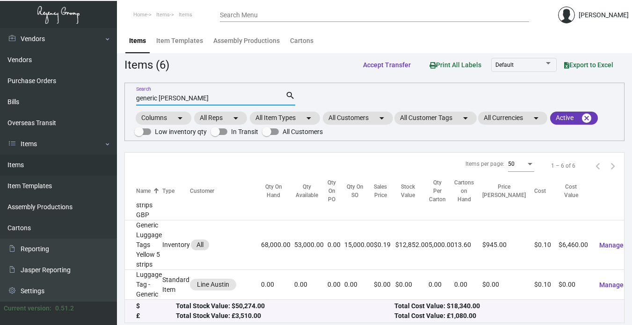
scroll to position [160, 0]
type input "generic [PERSON_NAME]"
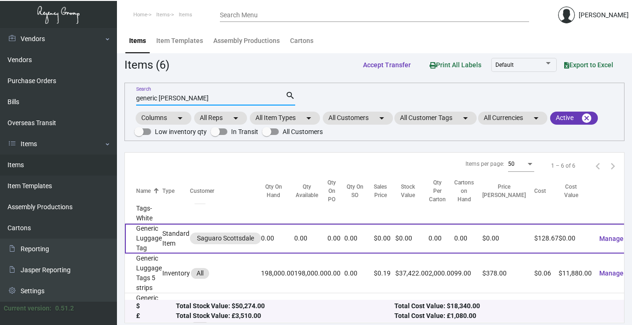
scroll to position [47, 0]
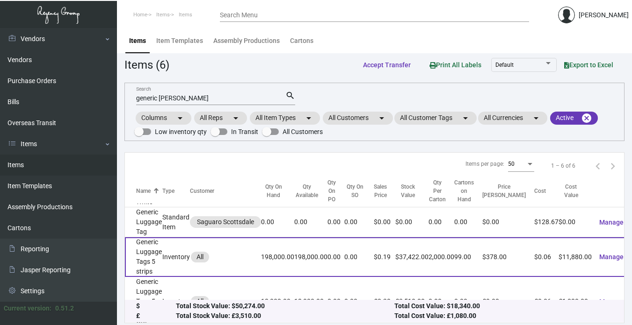
click at [147, 246] on td "Generic Luggage Tags 5 strips" at bounding box center [143, 258] width 37 height 40
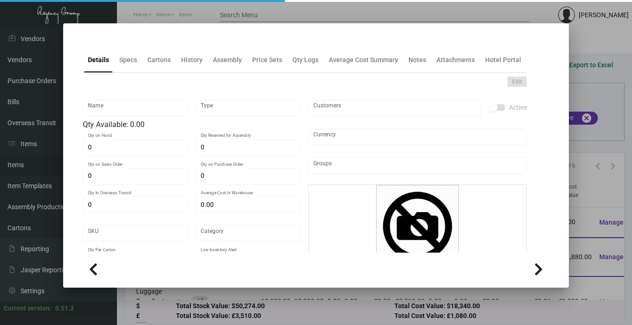
type input "Generic Luggage Tags 5 strips"
type input "Inventory"
type input "198,000"
type input "$ 0.32916"
type input "Standard"
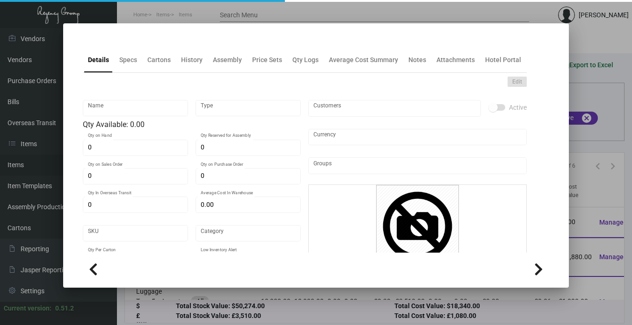
type input "2,000"
type input "75,000"
type input "$ 0.06"
type input "$ 0.189"
checkbox input "true"
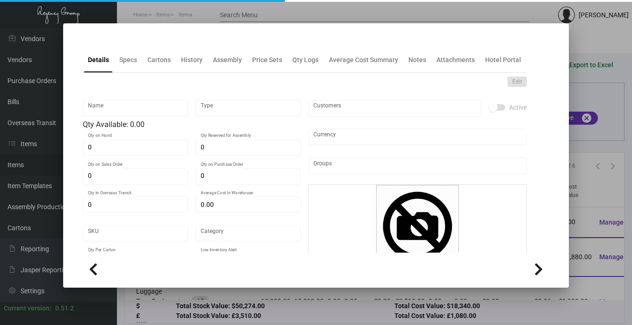
checkbox input "true"
type input "United States Dollar $"
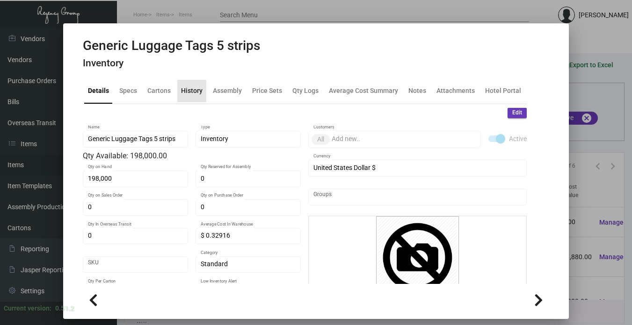
click at [189, 88] on div "History" at bounding box center [192, 91] width 22 height 10
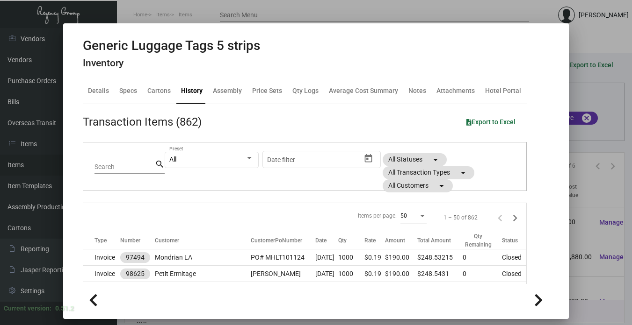
click at [123, 163] on div "Search" at bounding box center [124, 166] width 60 height 14
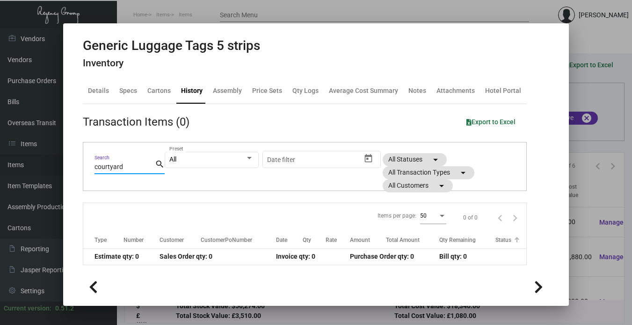
type input "courtyard"
click at [591, 90] on div at bounding box center [316, 162] width 632 height 325
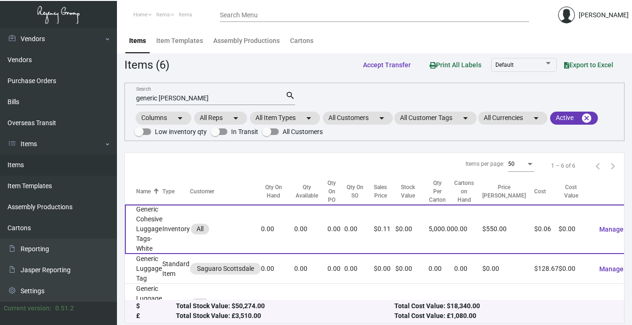
click at [150, 228] on td "Generic Cohesive Luggage Tags-White" at bounding box center [143, 230] width 37 height 50
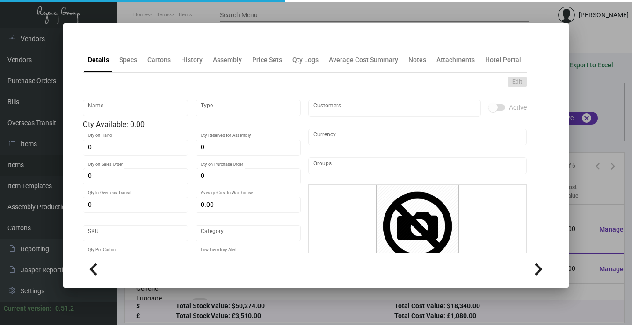
type input "Generic Cohesive Luggage Tags-White"
type input "Inventory"
type input "$ 0.26517"
type input "2758"
type input "Standard"
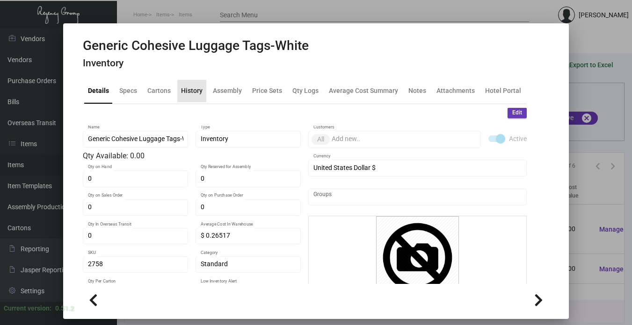
click at [185, 91] on div "History" at bounding box center [192, 91] width 22 height 10
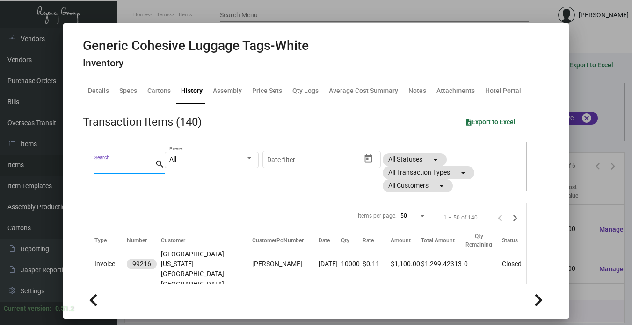
click at [126, 168] on input "Search" at bounding box center [124, 167] width 60 height 7
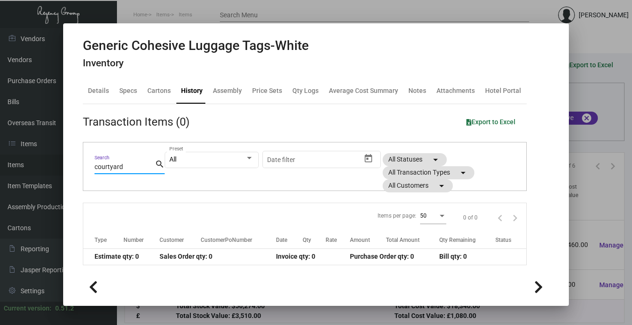
scroll to position [159, 0]
click at [156, 165] on mat-icon "search" at bounding box center [160, 164] width 10 height 11
click at [573, 179] on div at bounding box center [316, 162] width 632 height 325
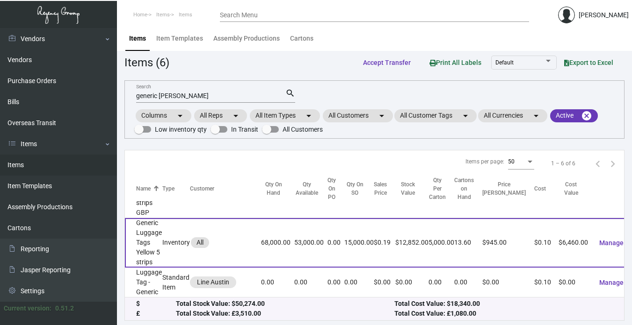
scroll to position [3, 0]
click at [254, 236] on div "All" at bounding box center [225, 242] width 71 height 13
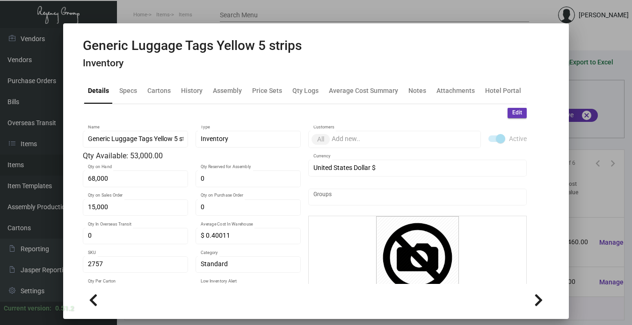
drag, startPoint x: 596, startPoint y: 70, endPoint x: 512, endPoint y: 90, distance: 86.1
click at [594, 70] on div at bounding box center [316, 162] width 632 height 325
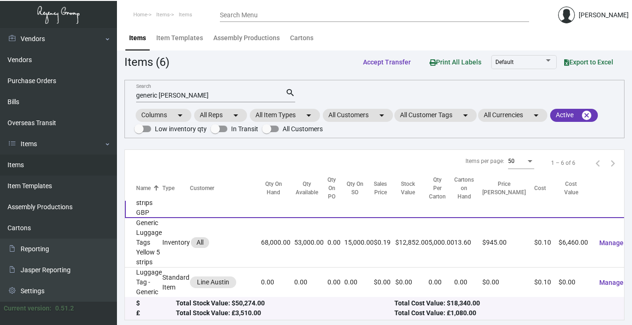
scroll to position [159, 0]
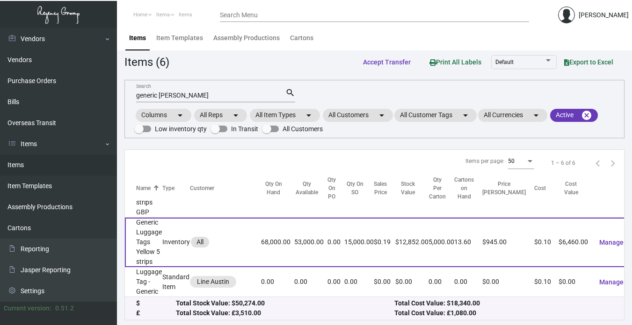
click at [158, 229] on td "Generic Luggage Tags Yellow 5 strips" at bounding box center [143, 243] width 37 height 50
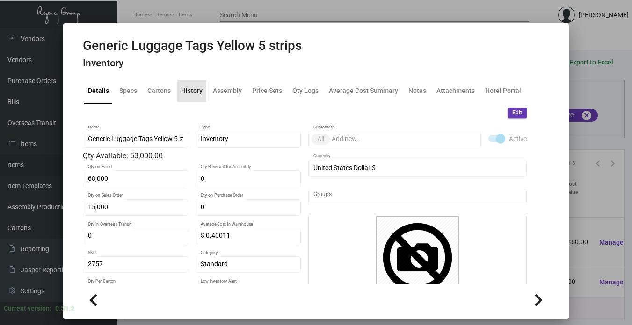
click at [189, 89] on div "History" at bounding box center [192, 91] width 22 height 10
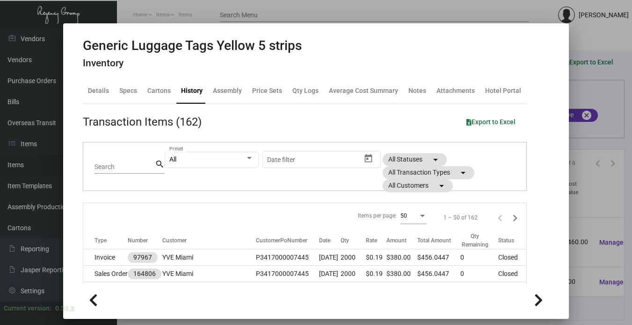
click at [119, 164] on input "Search" at bounding box center [124, 167] width 60 height 7
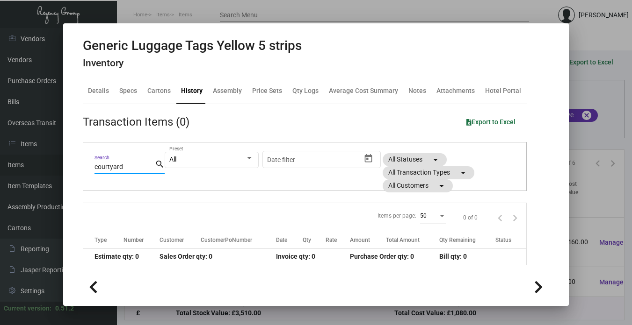
click at [598, 68] on div at bounding box center [316, 162] width 632 height 325
